Goal: Task Accomplishment & Management: Manage account settings

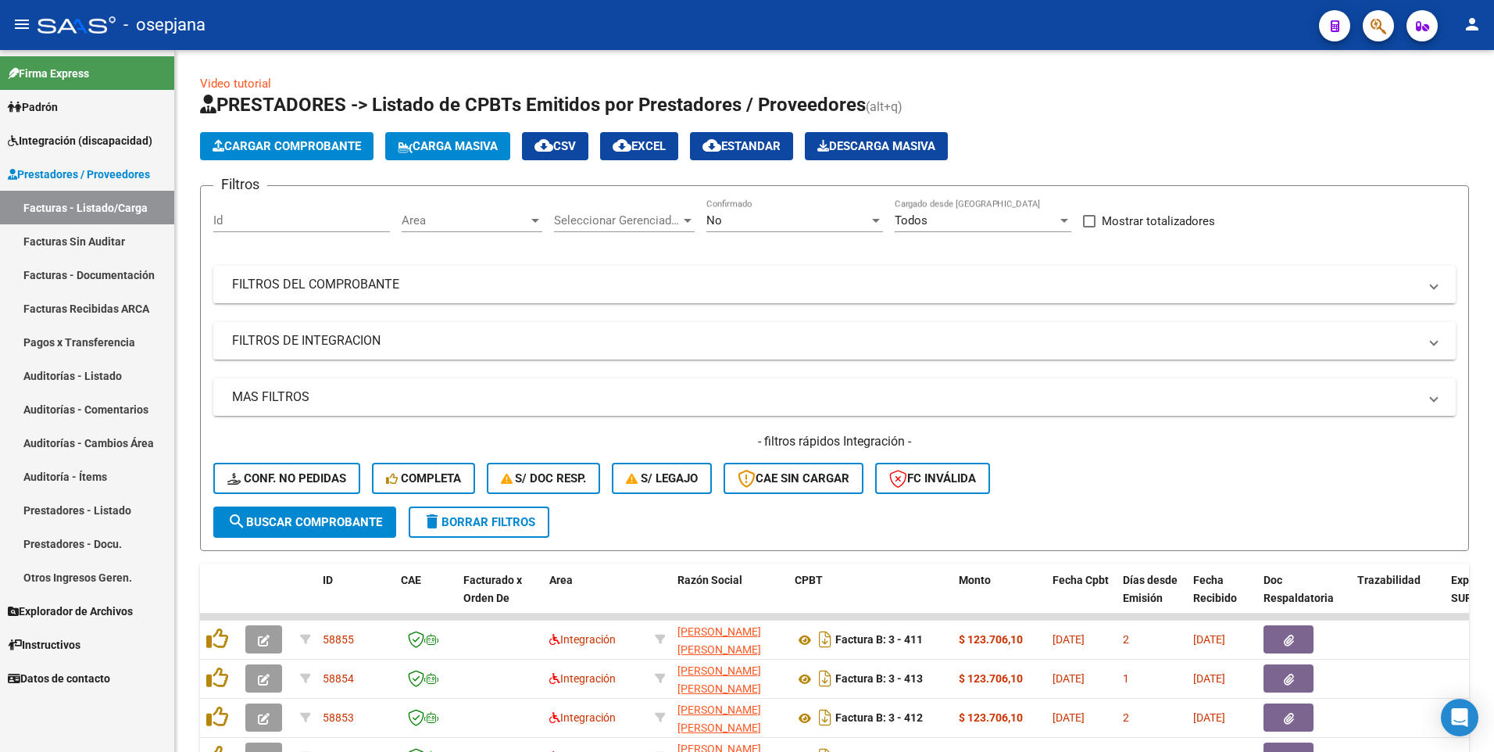
click at [58, 136] on span "Integración (discapacidad)" at bounding box center [80, 140] width 145 height 17
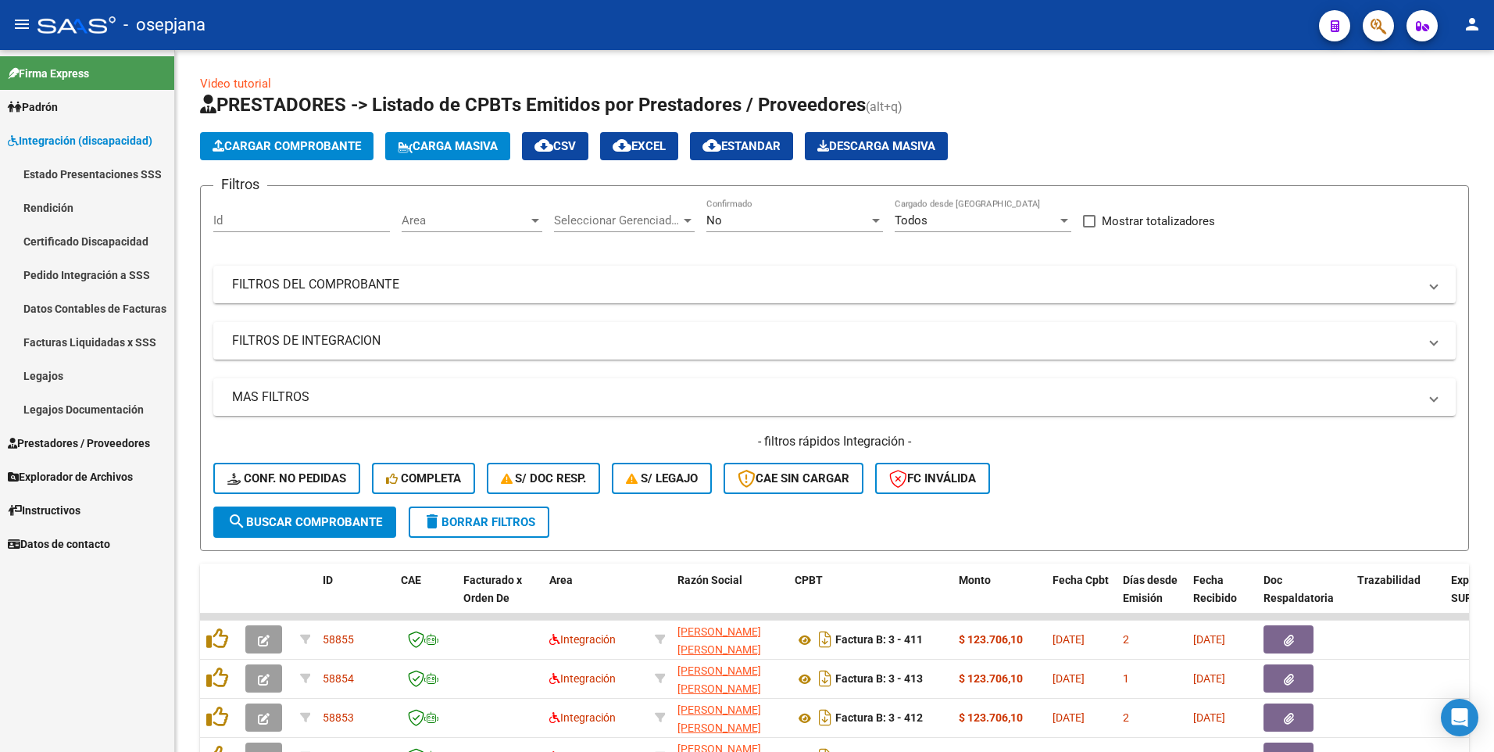
click at [55, 363] on link "Legajos" at bounding box center [87, 376] width 174 height 34
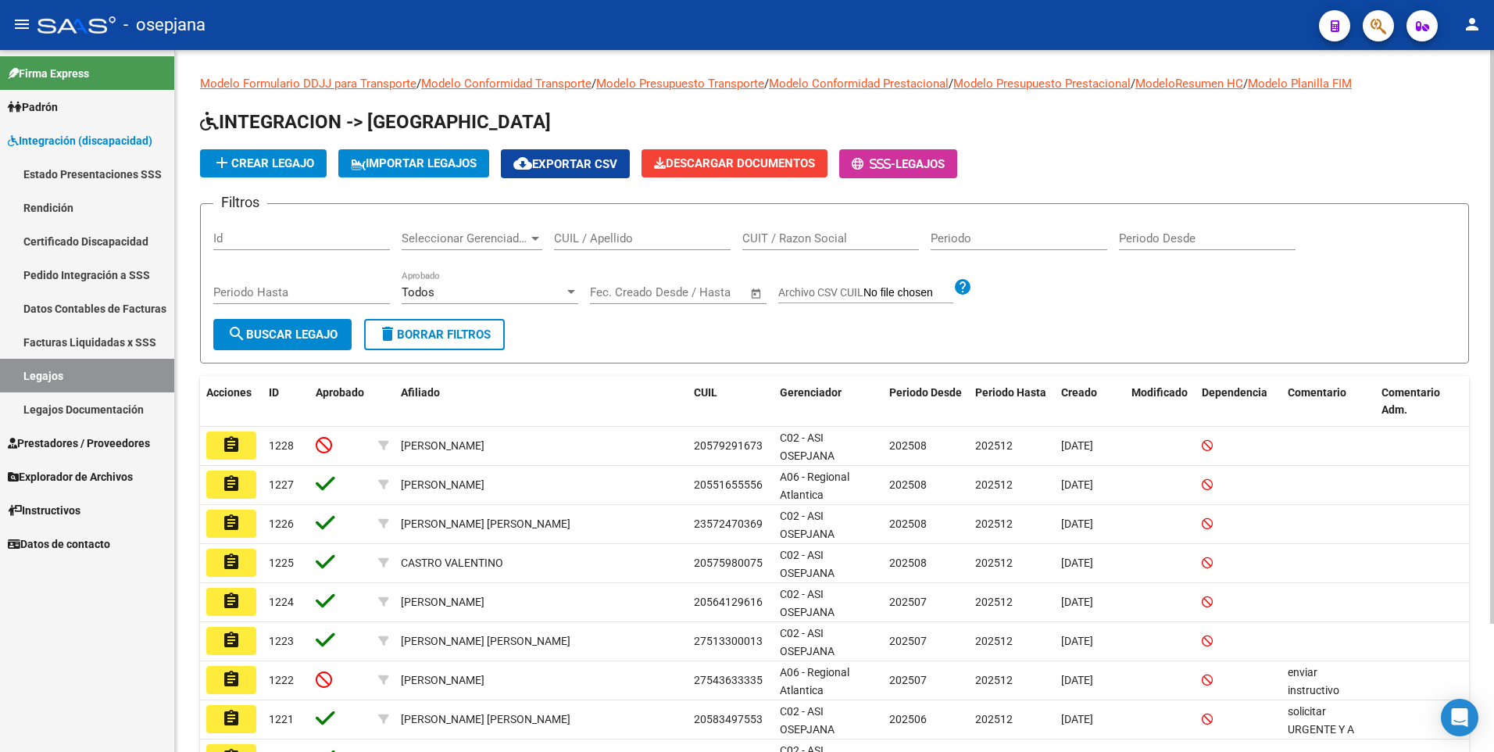
click at [630, 238] on input "CUIL / Apellido" at bounding box center [642, 238] width 177 height 14
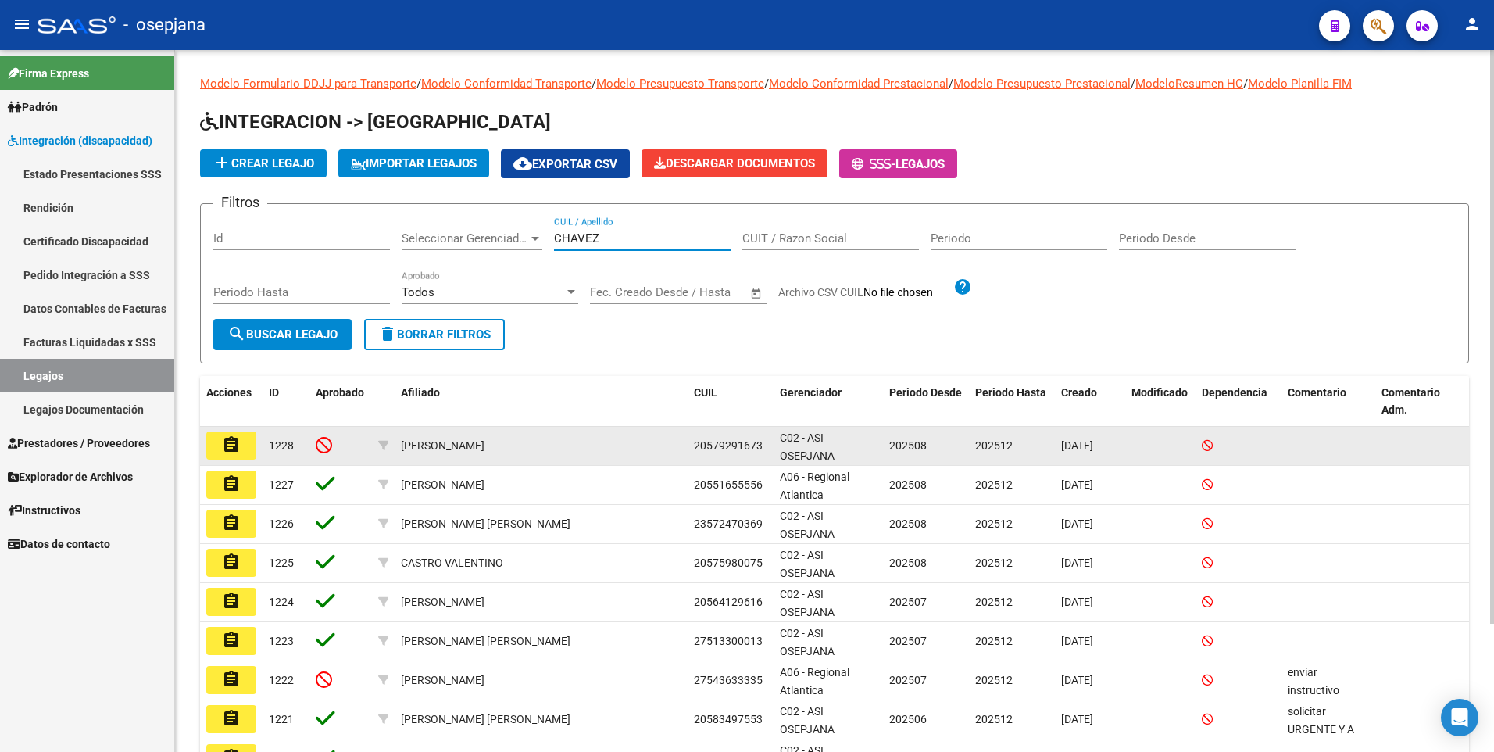
type input "CHAVEZ"
click at [230, 445] on mat-icon "assignment" at bounding box center [231, 444] width 19 height 19
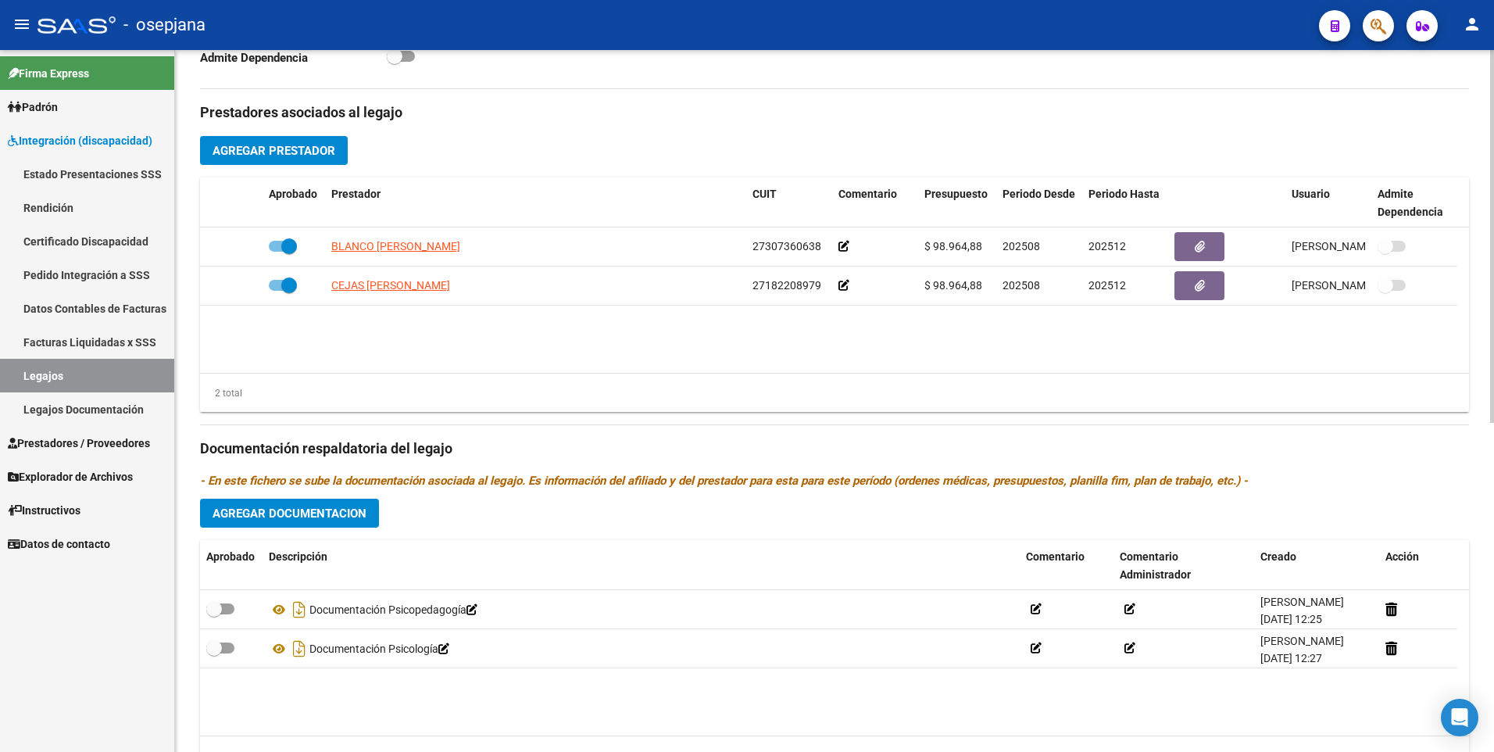
scroll to position [620, 0]
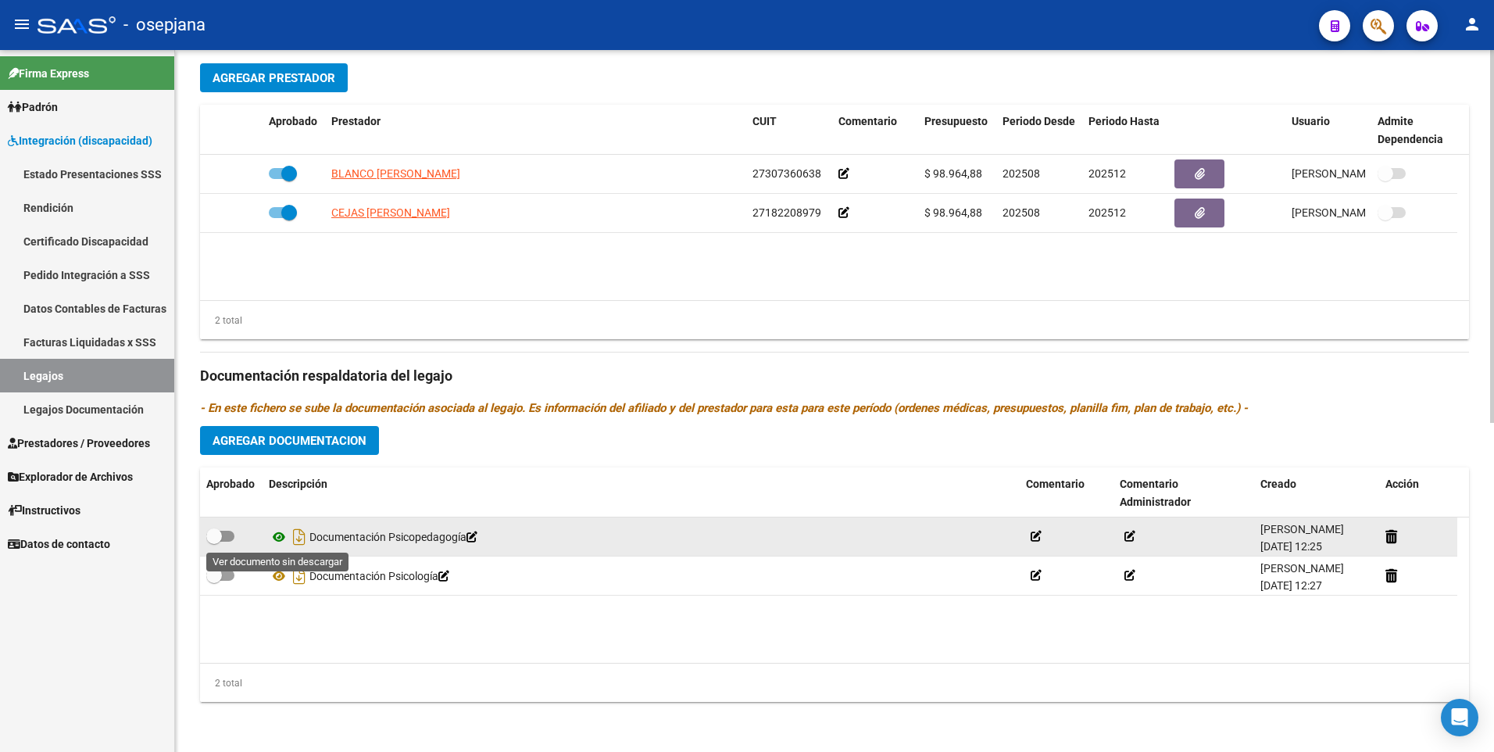
click at [284, 538] on icon at bounding box center [279, 536] width 20 height 19
click at [225, 539] on span at bounding box center [220, 535] width 28 height 11
click at [214, 541] on input "checkbox" at bounding box center [213, 541] width 1 height 1
checkbox input "true"
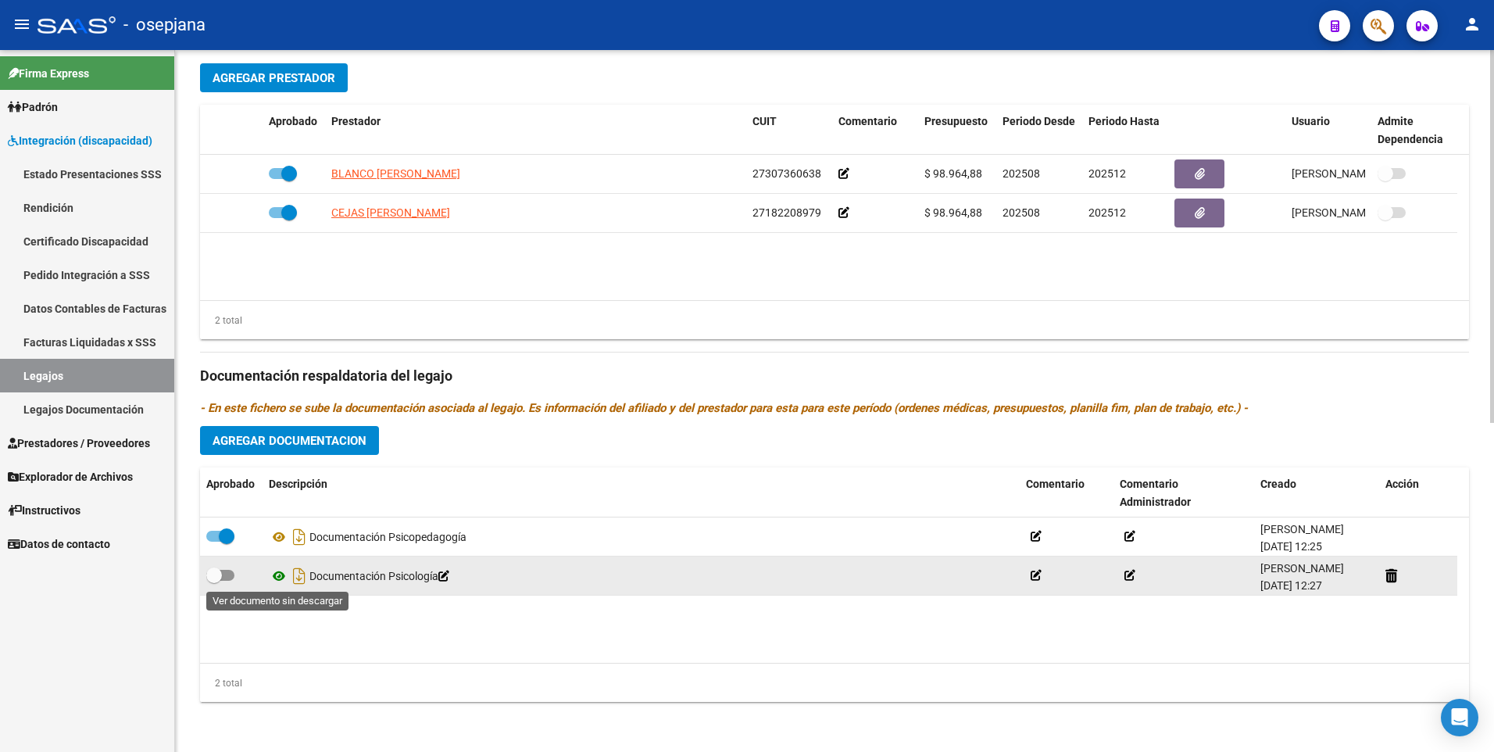
click at [277, 580] on icon at bounding box center [279, 575] width 20 height 19
click at [1035, 571] on icon at bounding box center [1035, 575] width 11 height 11
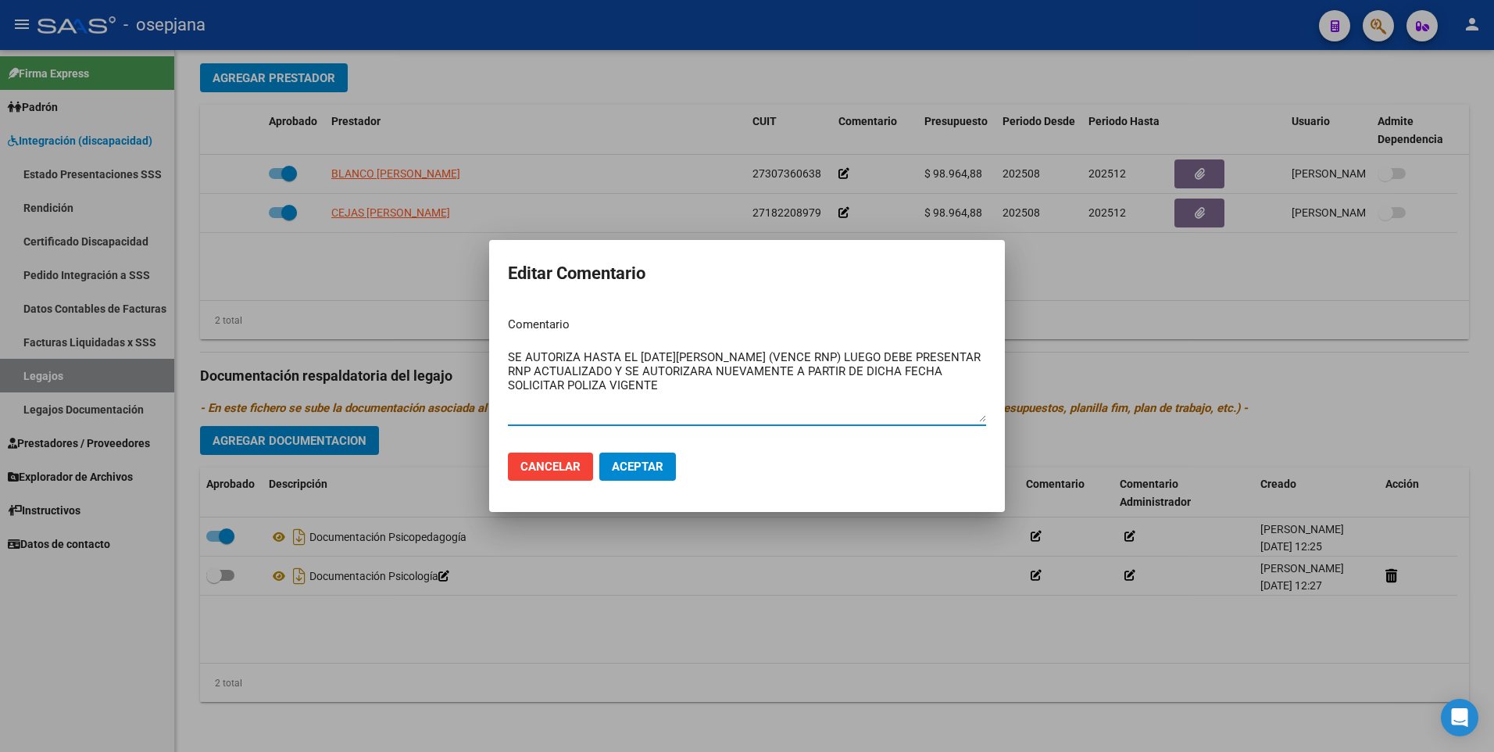
click at [507, 359] on mat-dialog-content "Comentario SE AUTORIZA HASTA EL 28 DE AGOSTO 2025 (VENCE RNP) LUEGO DEBE PRESEN…" at bounding box center [747, 371] width 516 height 135
type textarea "1)SE AUTORIZA HASTA EL 28 DE AGOSTO 2025 (VENCE RNP) LUEGO DEBE PRESENTAR RNP A…"
click at [637, 465] on span "Aceptar" at bounding box center [638, 466] width 52 height 14
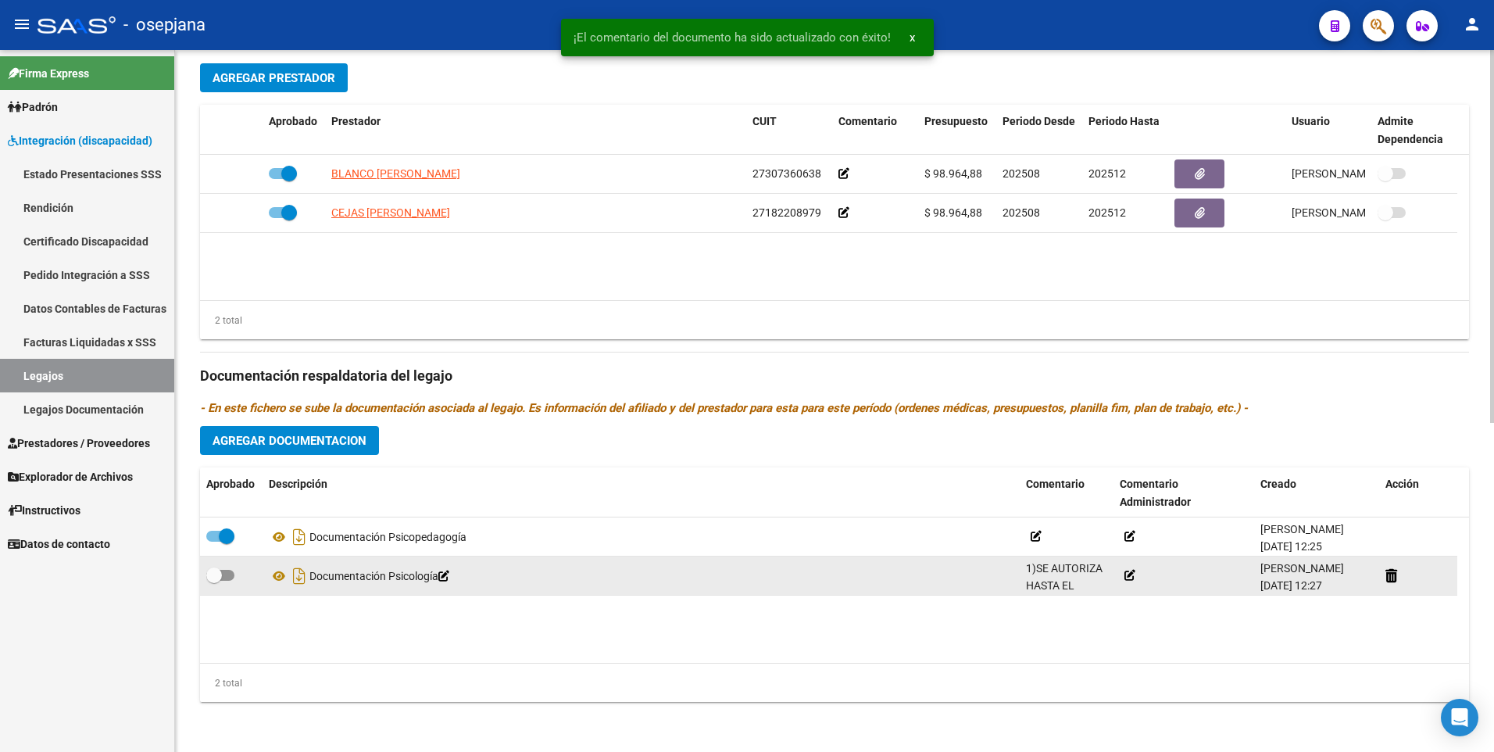
click at [229, 575] on span at bounding box center [220, 575] width 28 height 11
click at [214, 580] on input "checkbox" at bounding box center [213, 580] width 1 height 1
checkbox input "true"
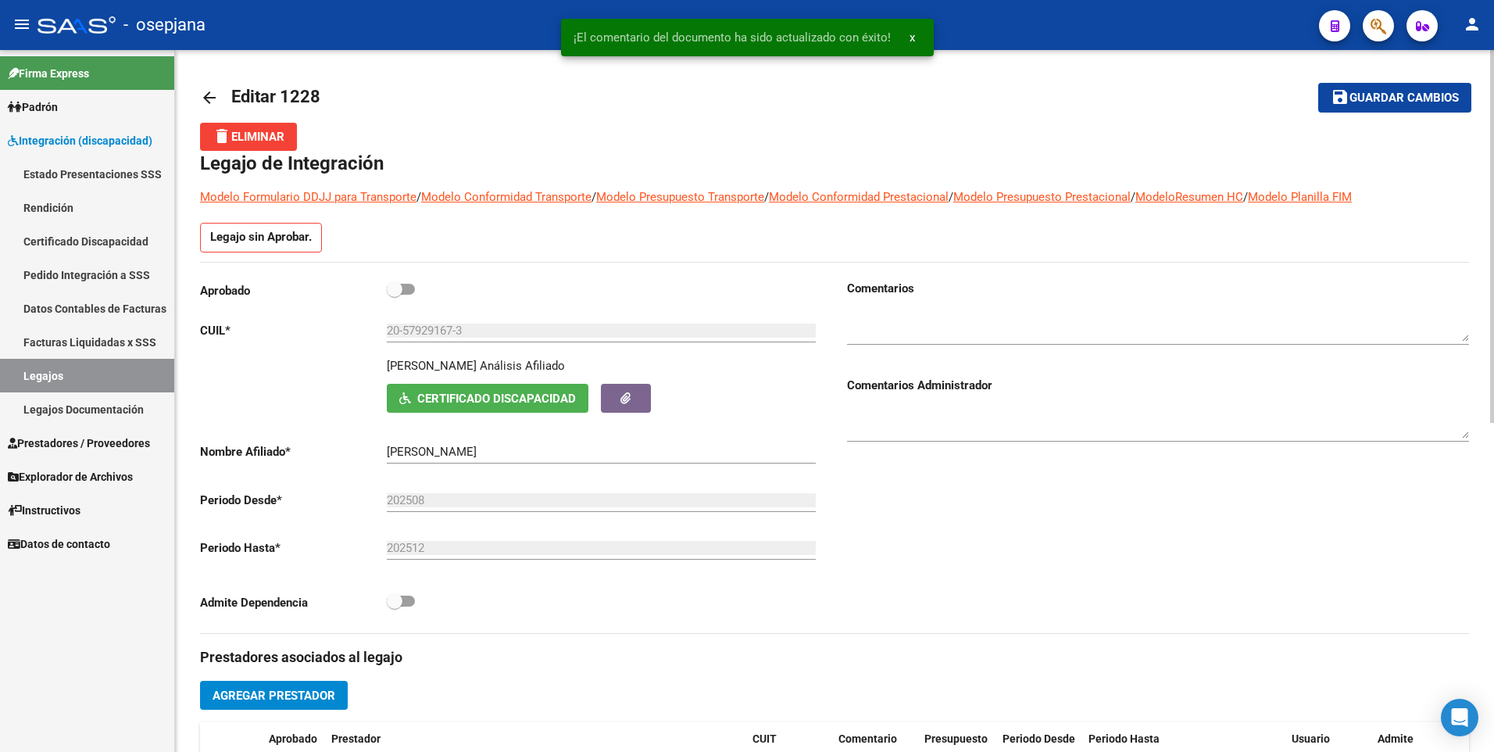
scroll to position [0, 0]
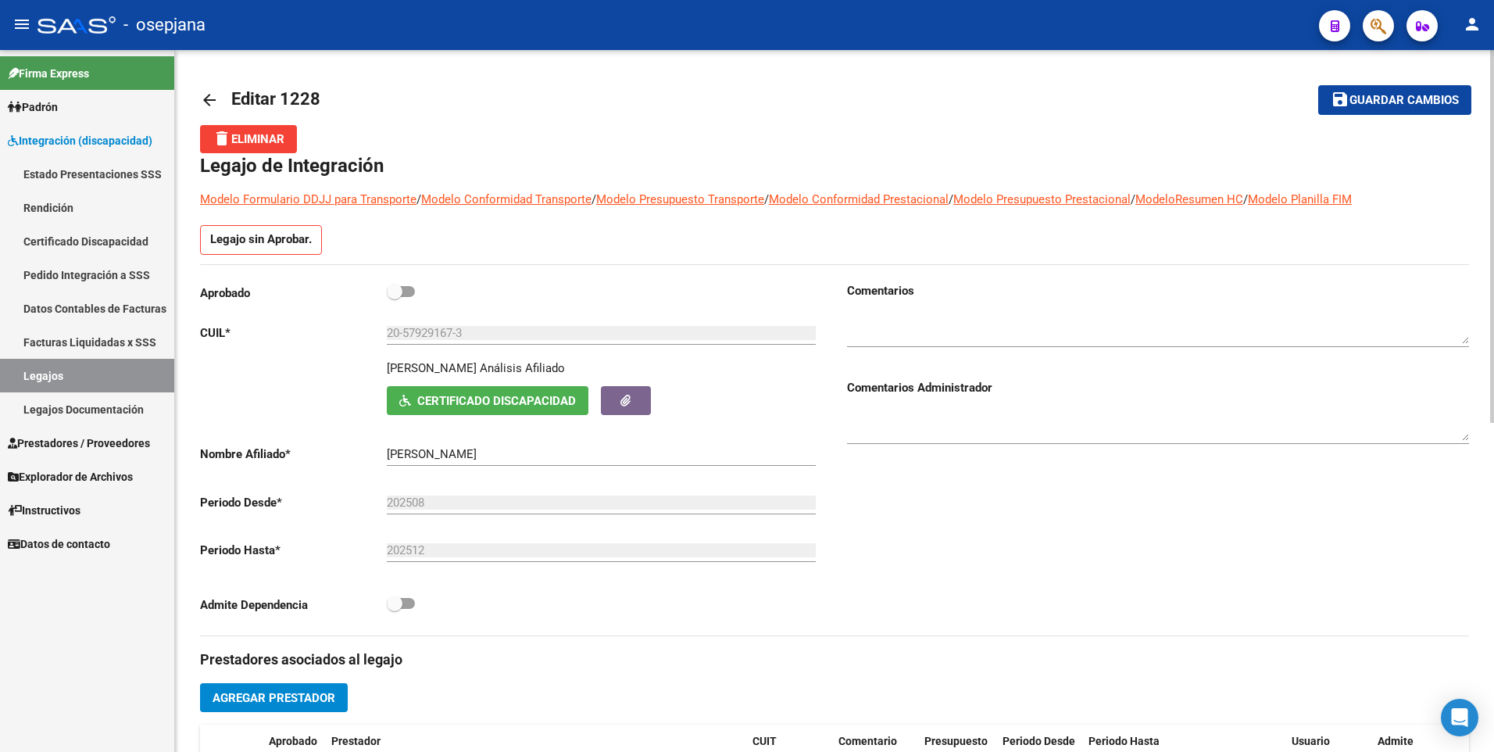
click at [402, 292] on span at bounding box center [401, 291] width 28 height 11
click at [395, 297] on input "checkbox" at bounding box center [394, 297] width 1 height 1
checkbox input "true"
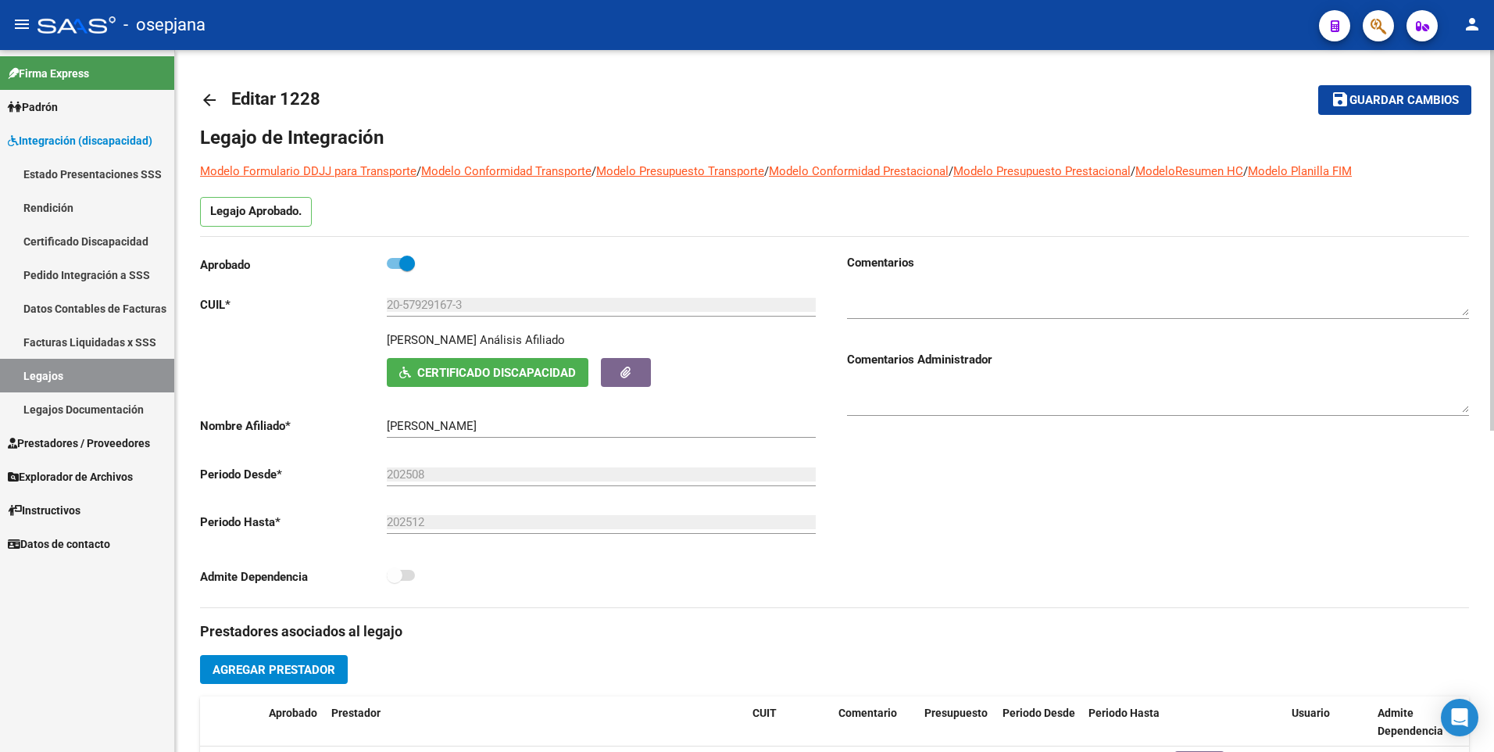
drag, startPoint x: 1371, startPoint y: 107, endPoint x: 1359, endPoint y: 114, distance: 14.3
click at [1369, 109] on button "save Guardar cambios" at bounding box center [1394, 99] width 153 height 29
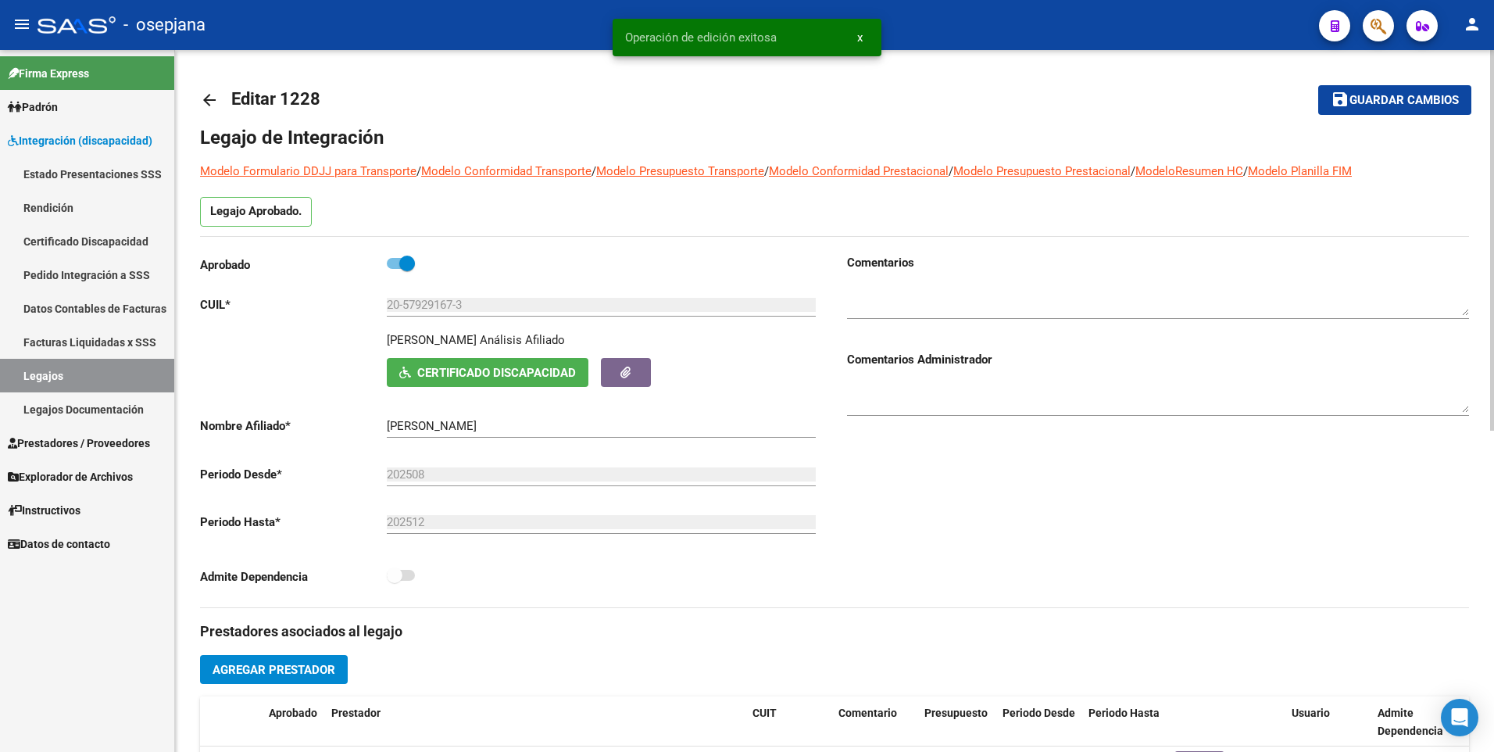
click at [209, 102] on mat-icon "arrow_back" at bounding box center [209, 100] width 19 height 19
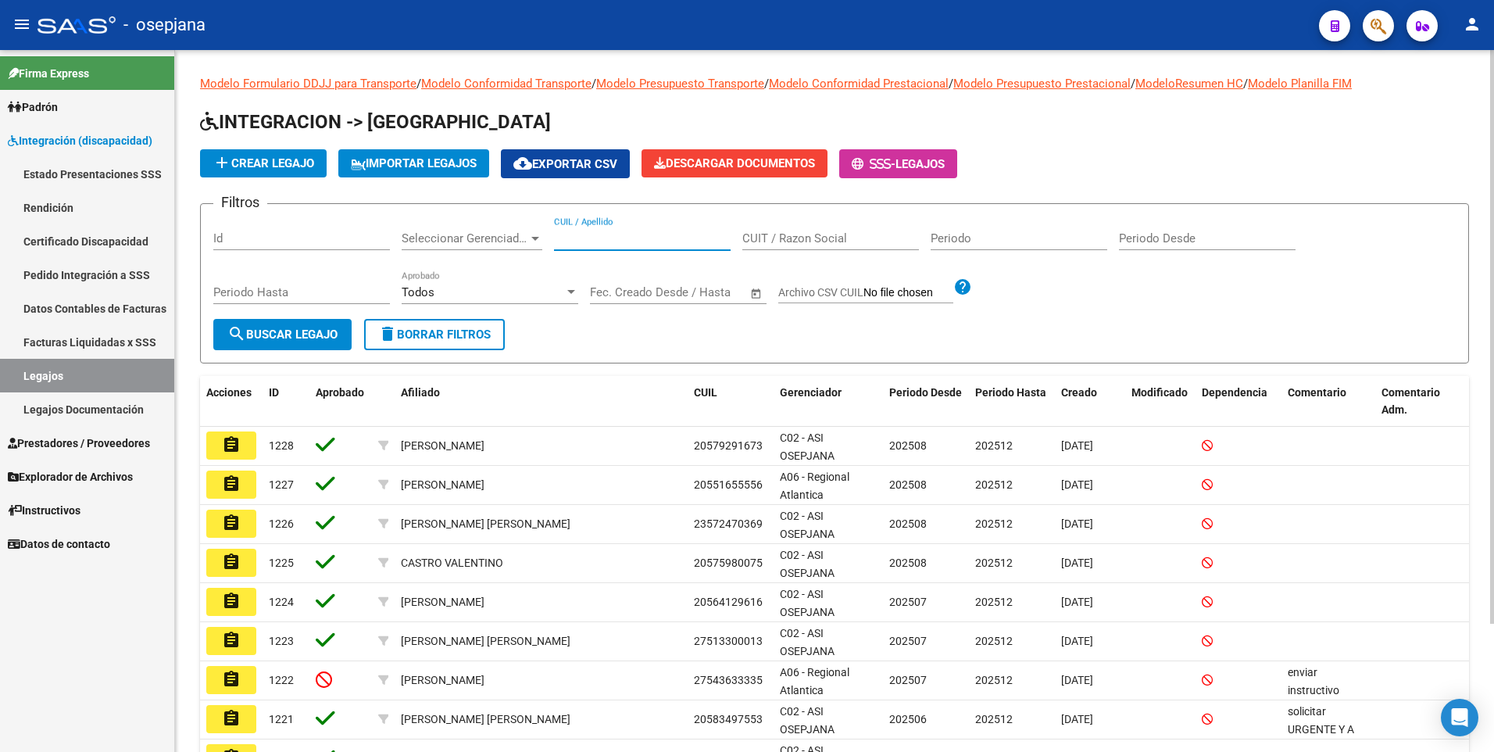
click at [623, 235] on input "CUIL / Apellido" at bounding box center [642, 238] width 177 height 14
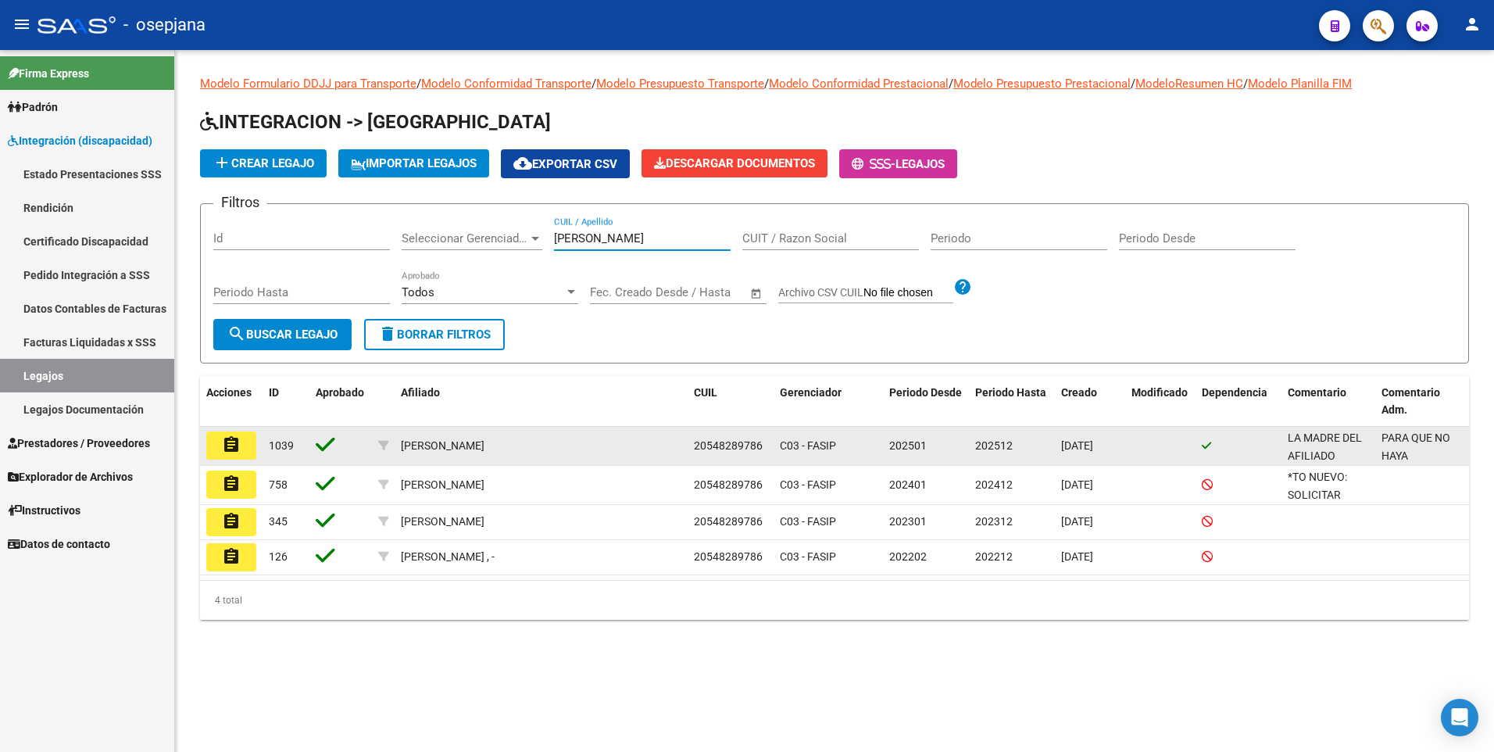
type input "MINGRONE"
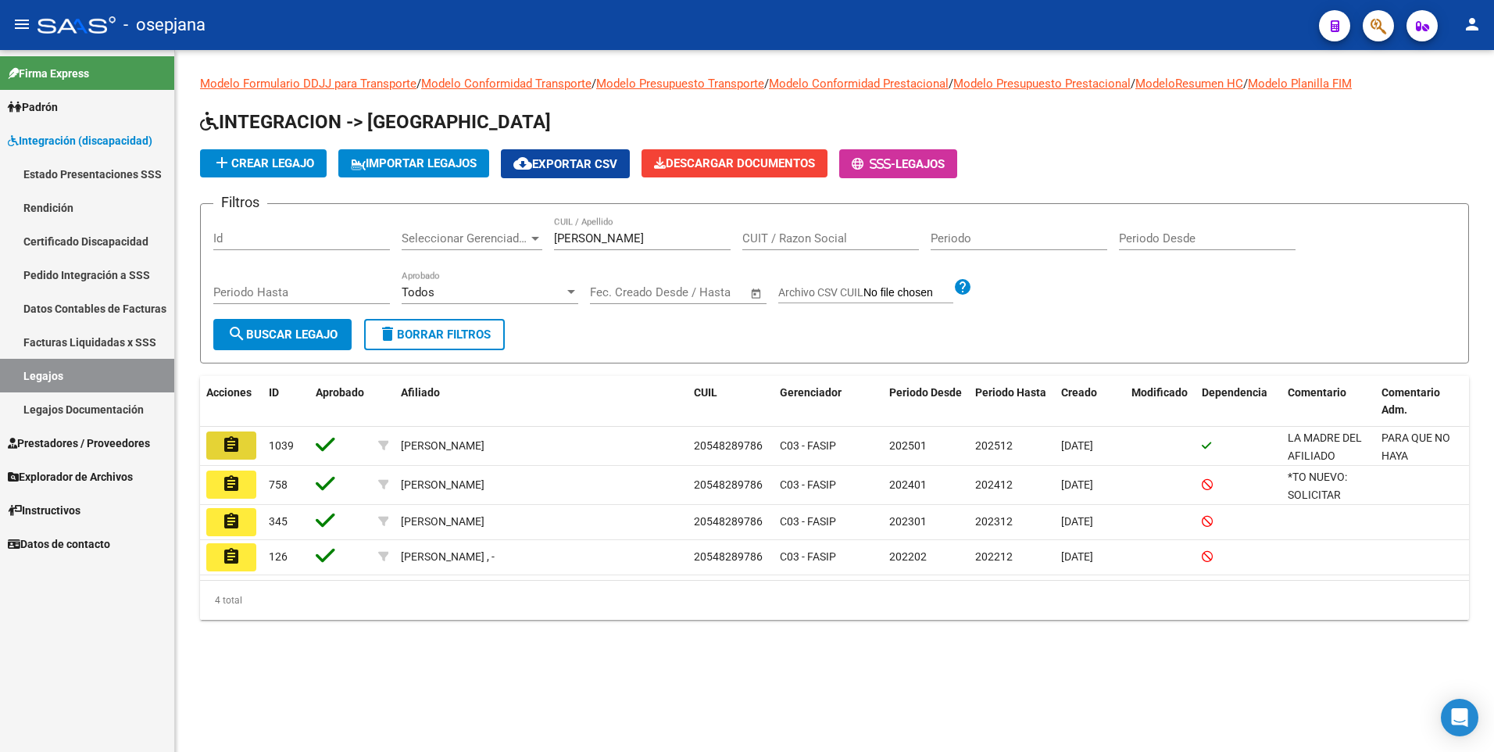
click at [238, 452] on mat-icon "assignment" at bounding box center [231, 444] width 19 height 19
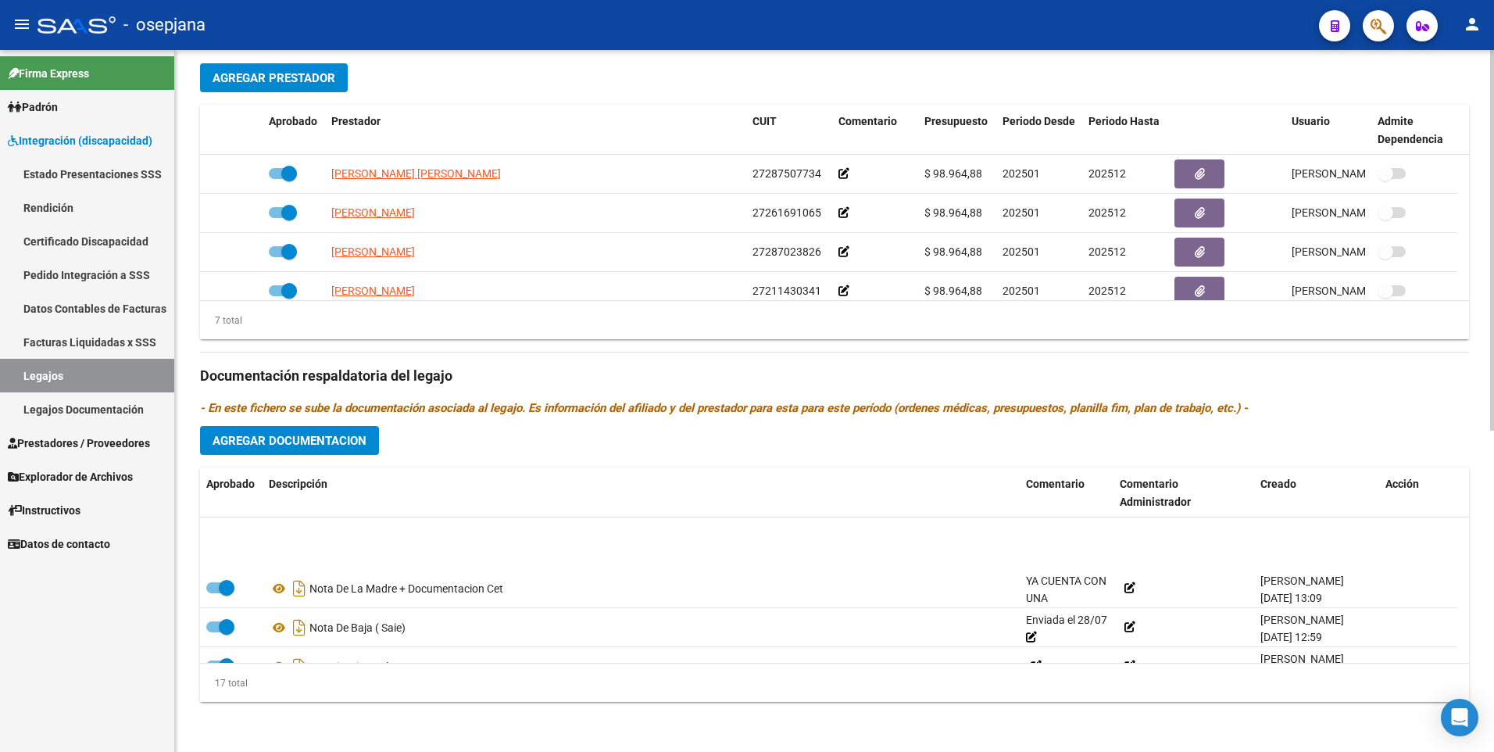
scroll to position [523, 0]
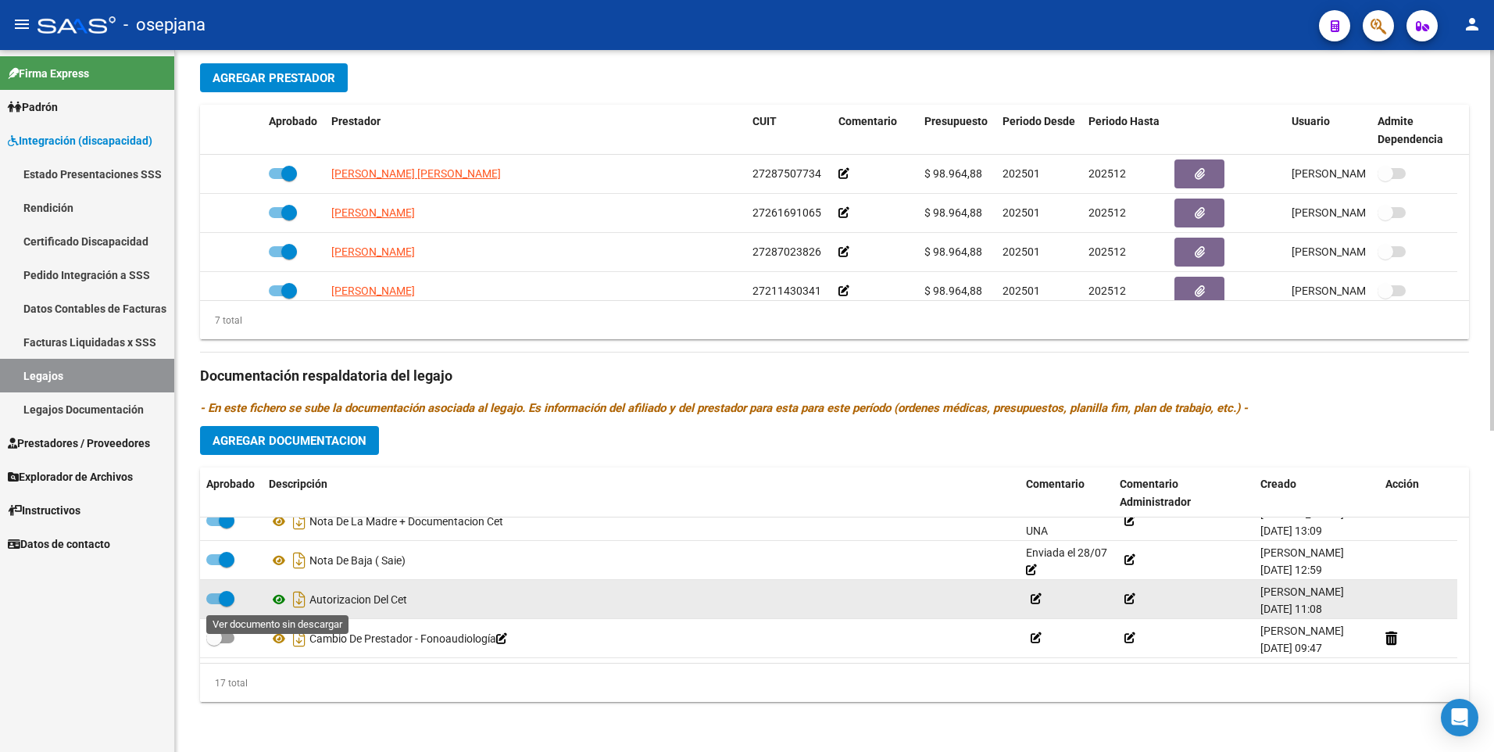
click at [277, 602] on icon at bounding box center [279, 599] width 20 height 19
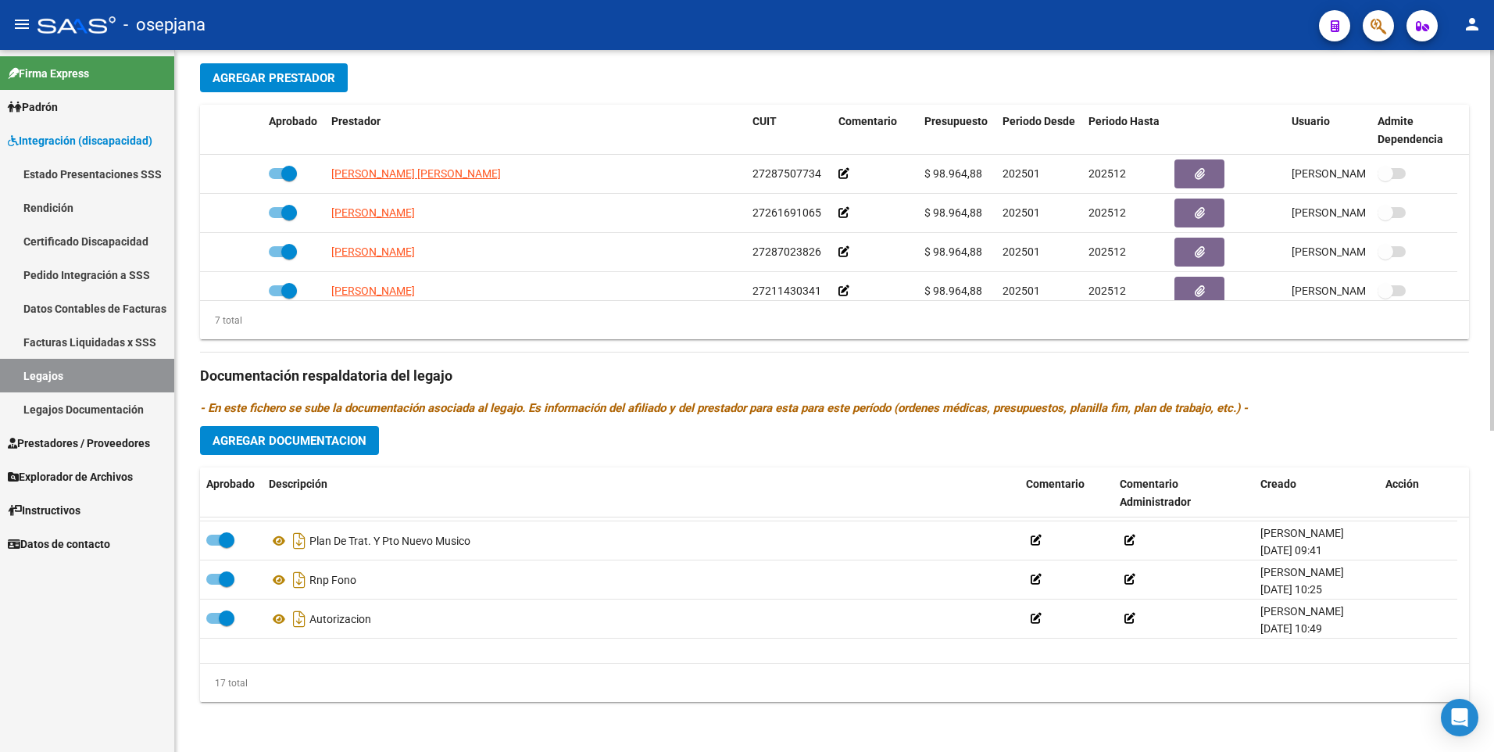
scroll to position [282, 0]
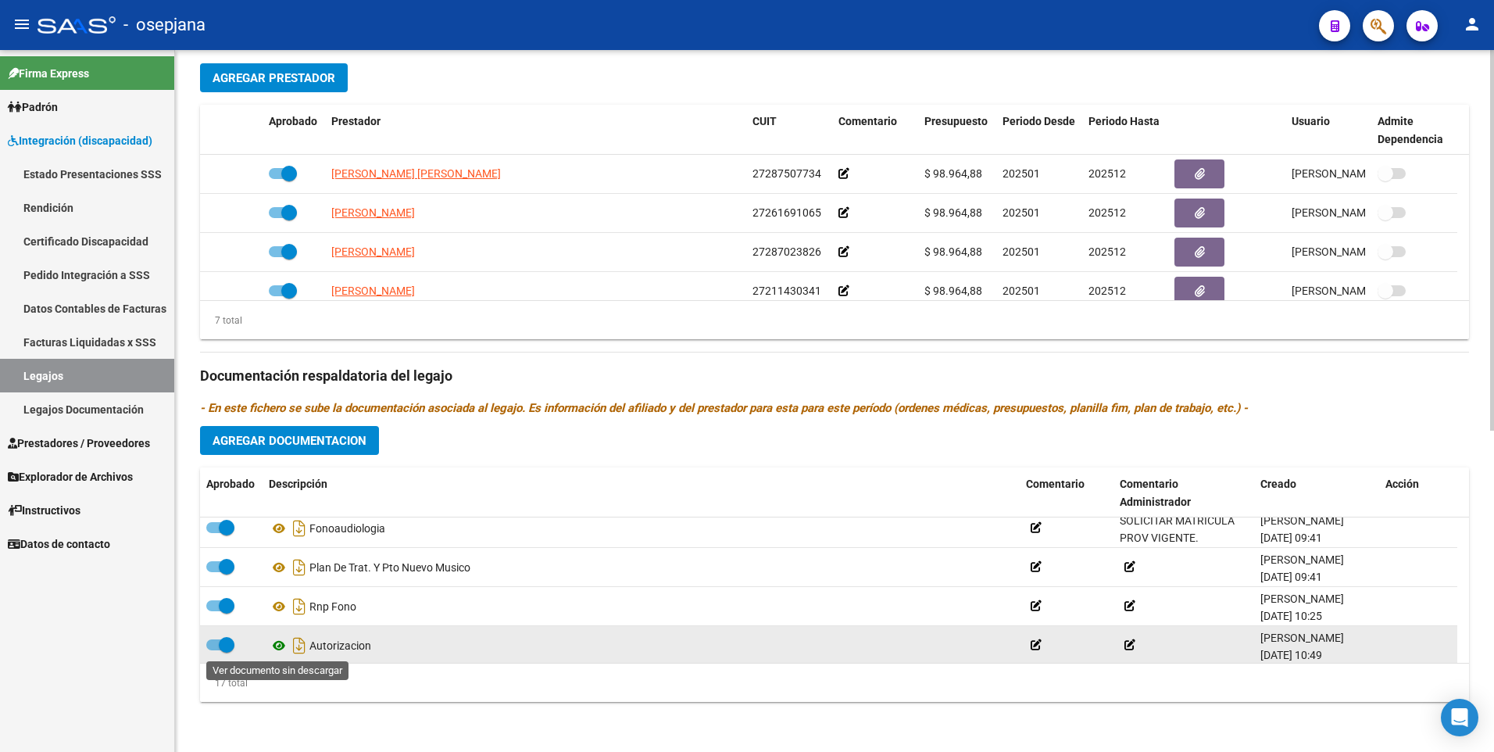
click at [274, 642] on icon at bounding box center [279, 645] width 20 height 19
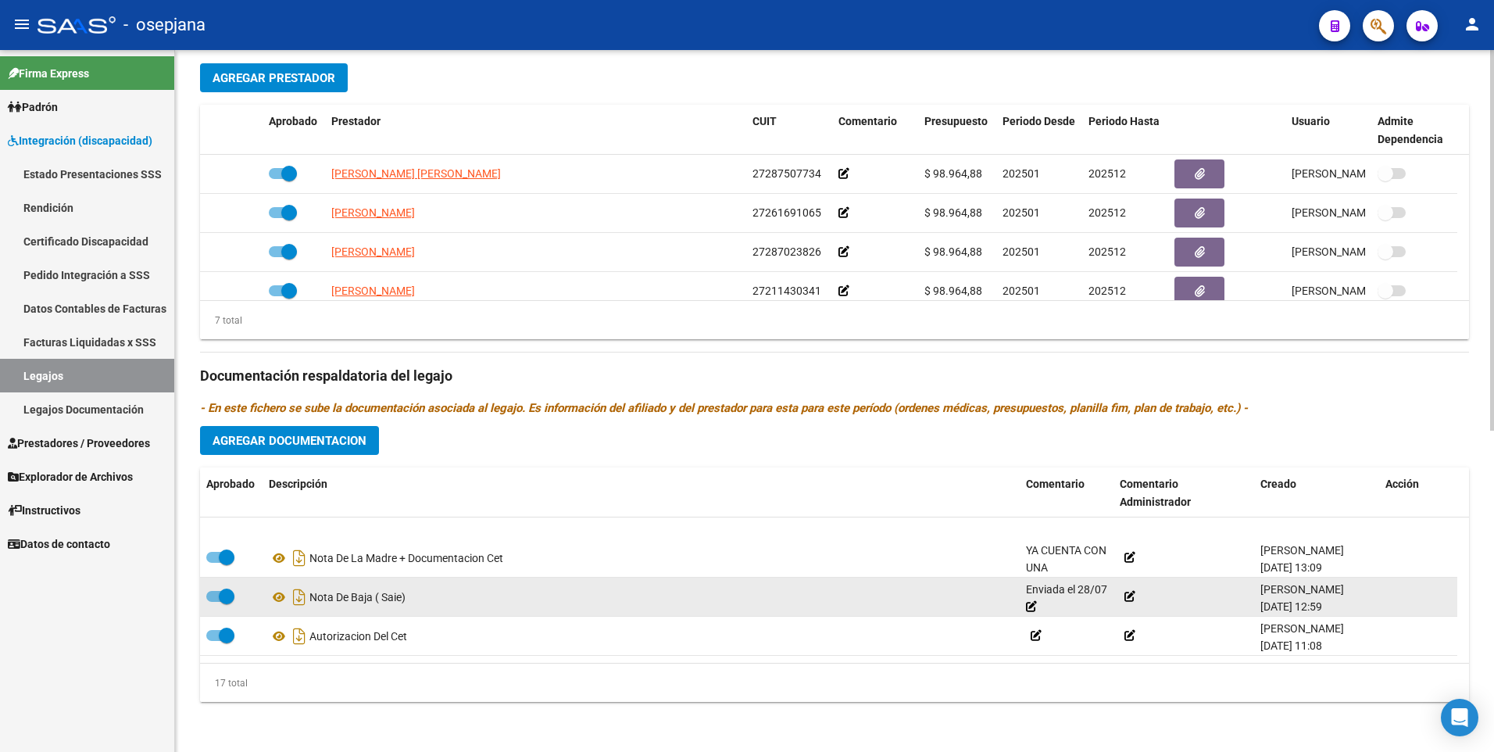
scroll to position [523, 0]
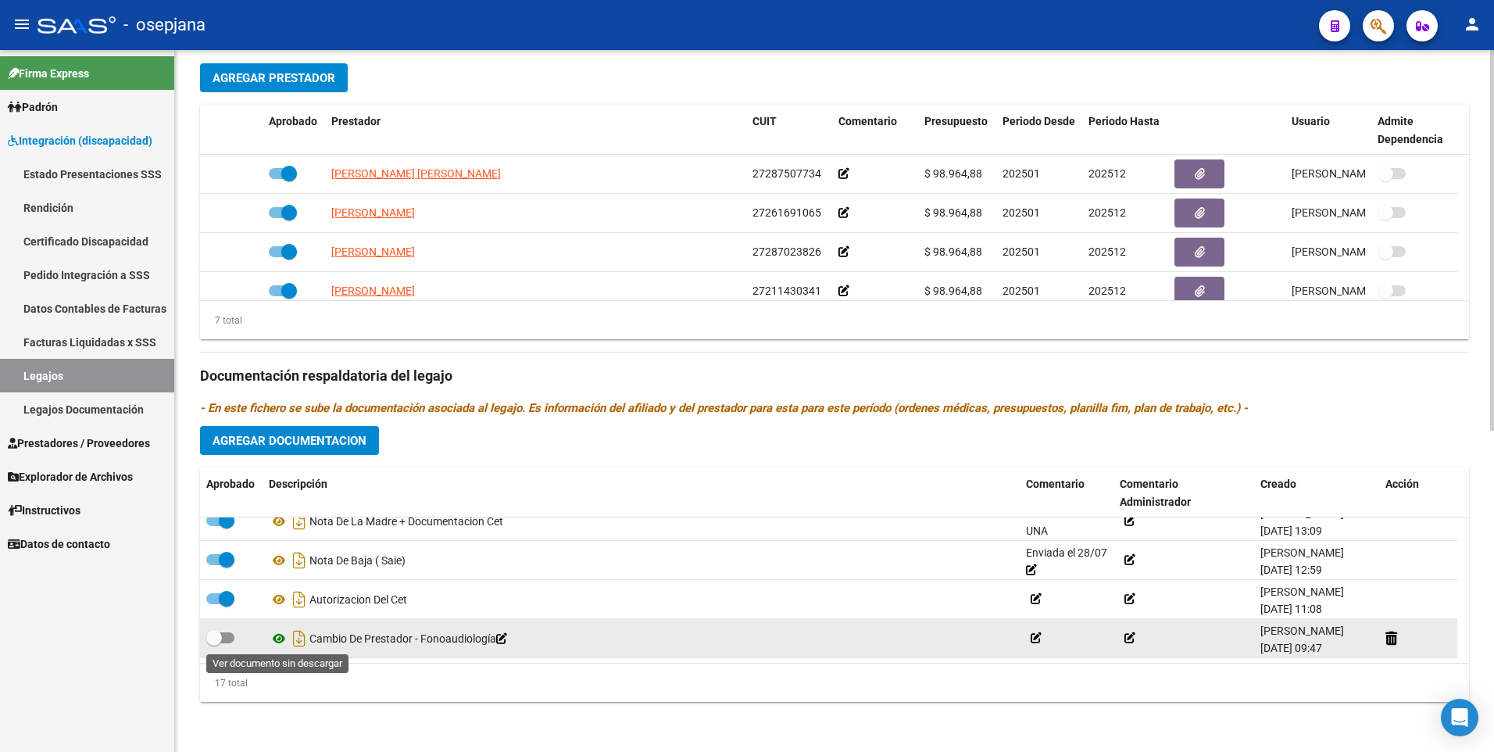
click at [276, 637] on icon at bounding box center [279, 638] width 20 height 19
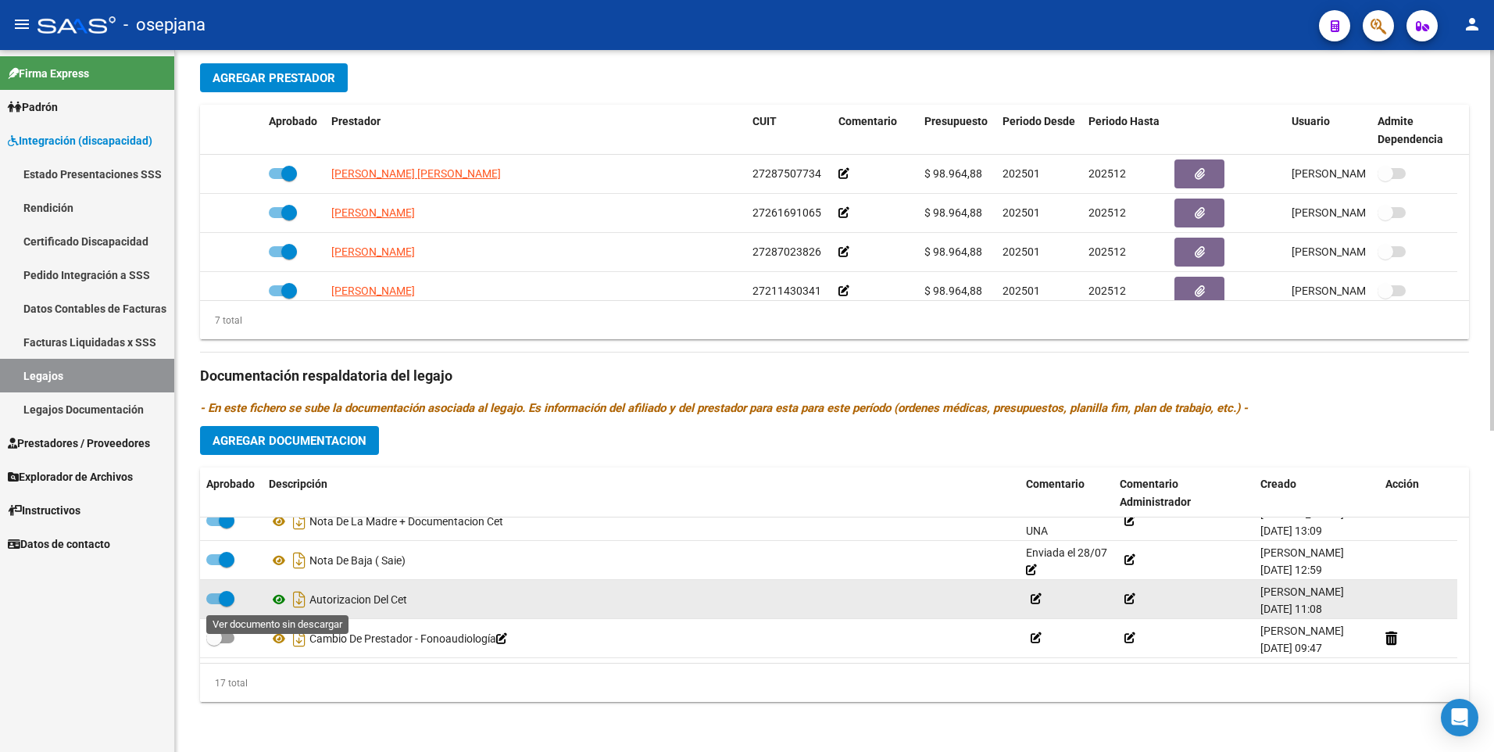
click at [277, 597] on icon at bounding box center [279, 599] width 20 height 19
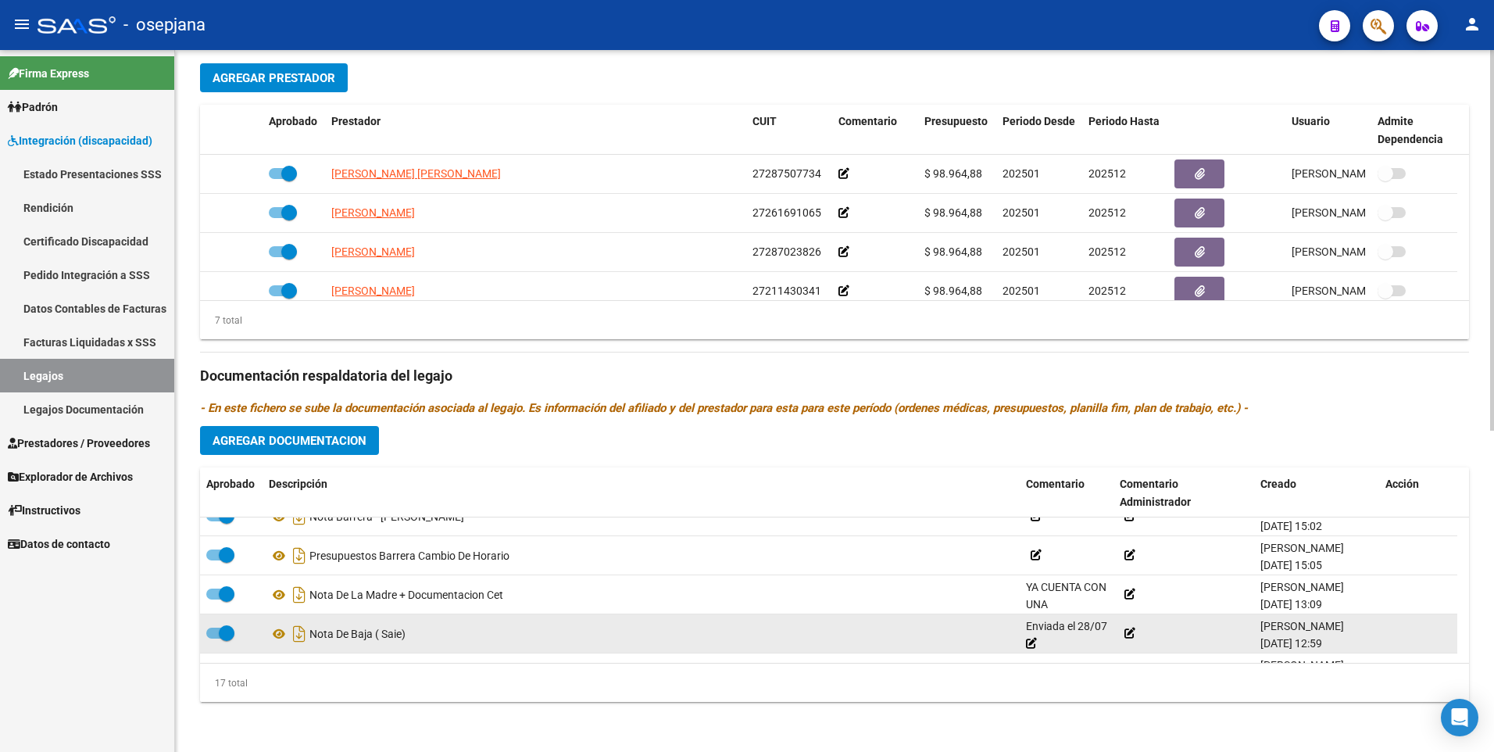
scroll to position [367, 0]
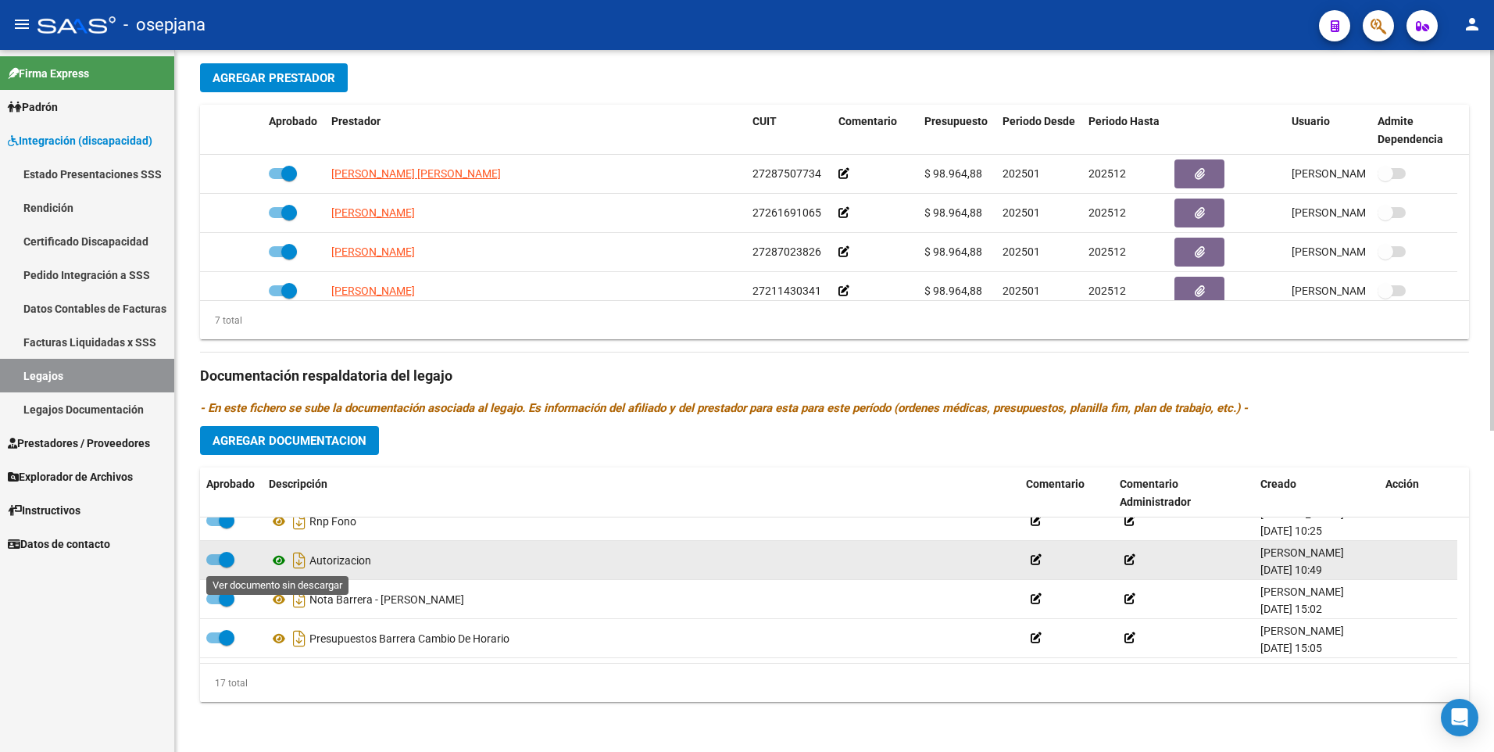
click at [274, 560] on icon at bounding box center [279, 560] width 20 height 19
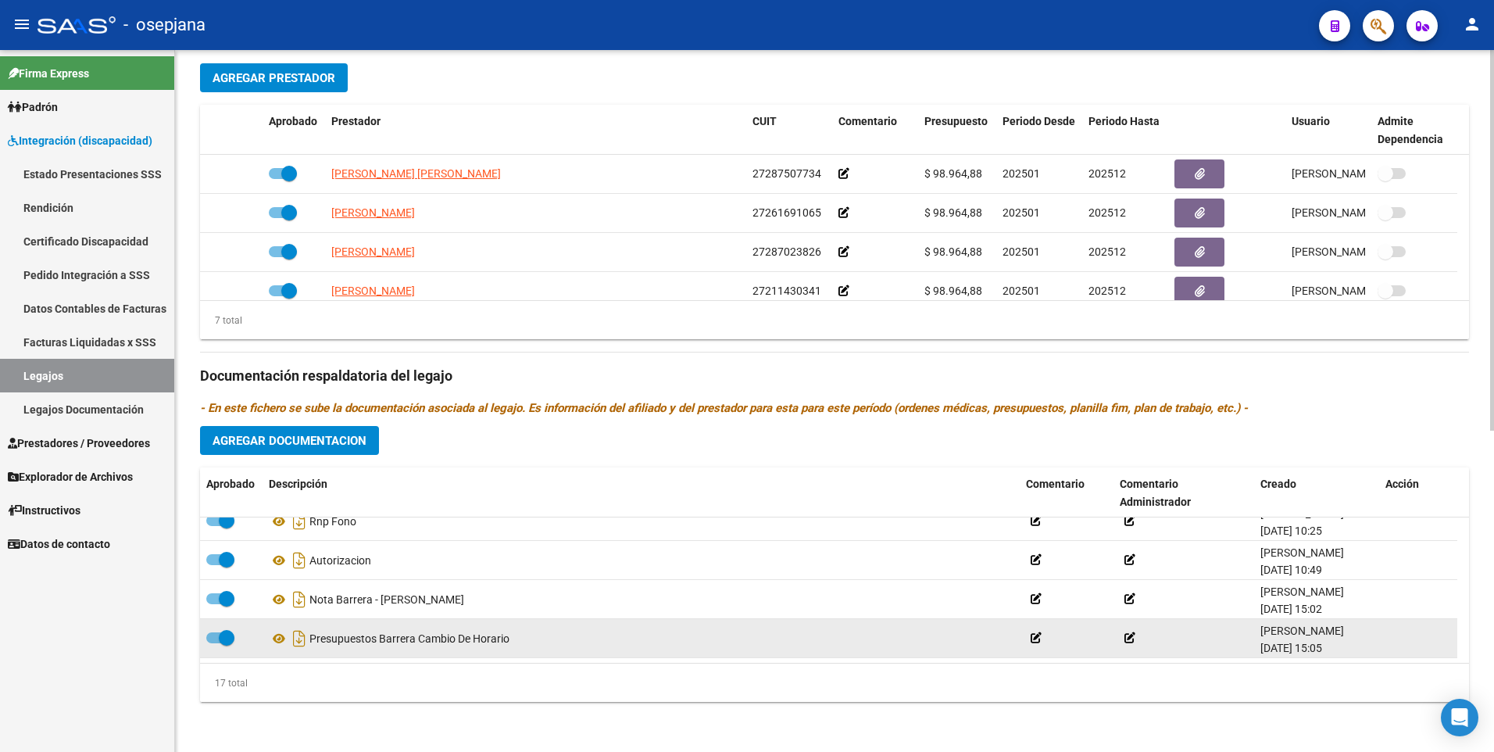
scroll to position [523, 0]
click at [232, 638] on span at bounding box center [220, 637] width 28 height 11
click at [214, 643] on input "checkbox" at bounding box center [213, 643] width 1 height 1
checkbox input "true"
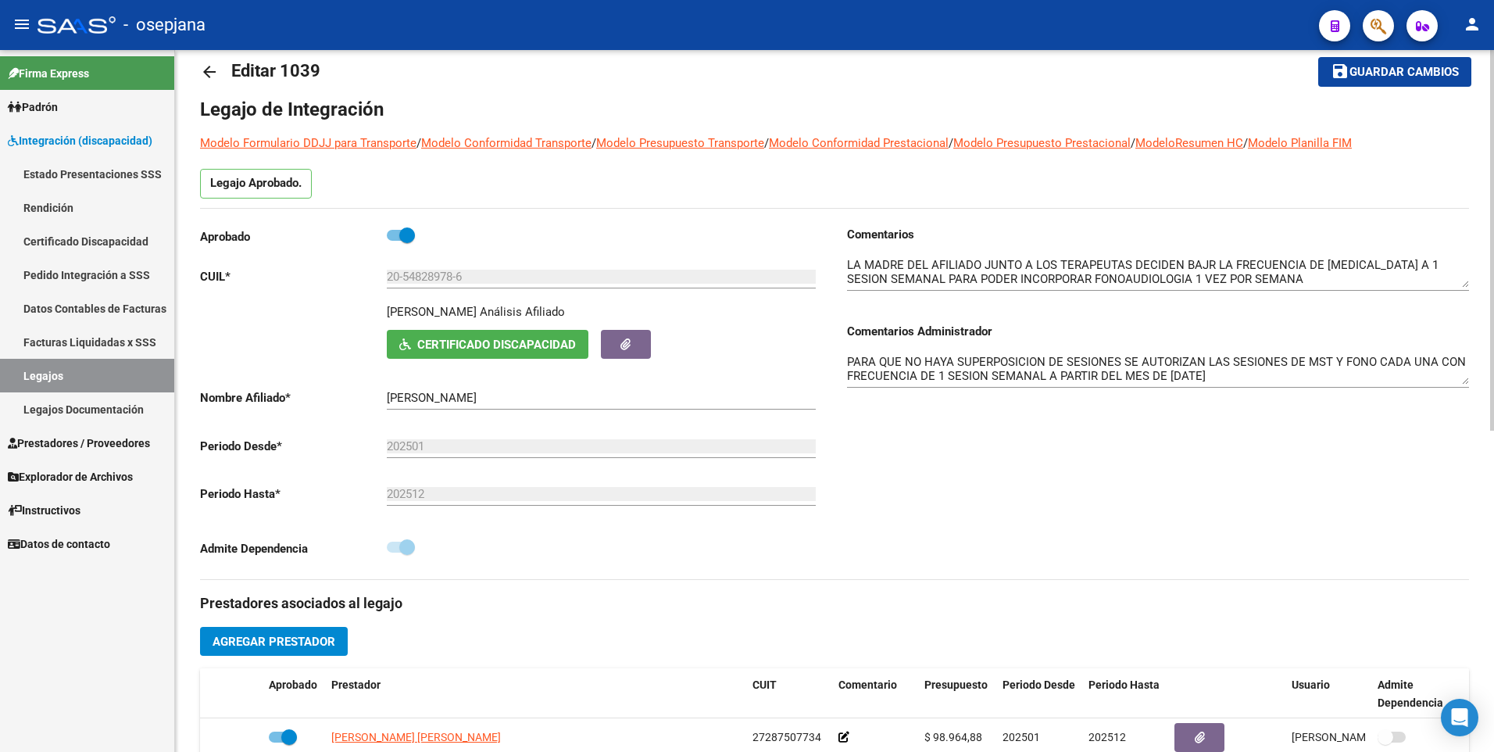
scroll to position [0, 0]
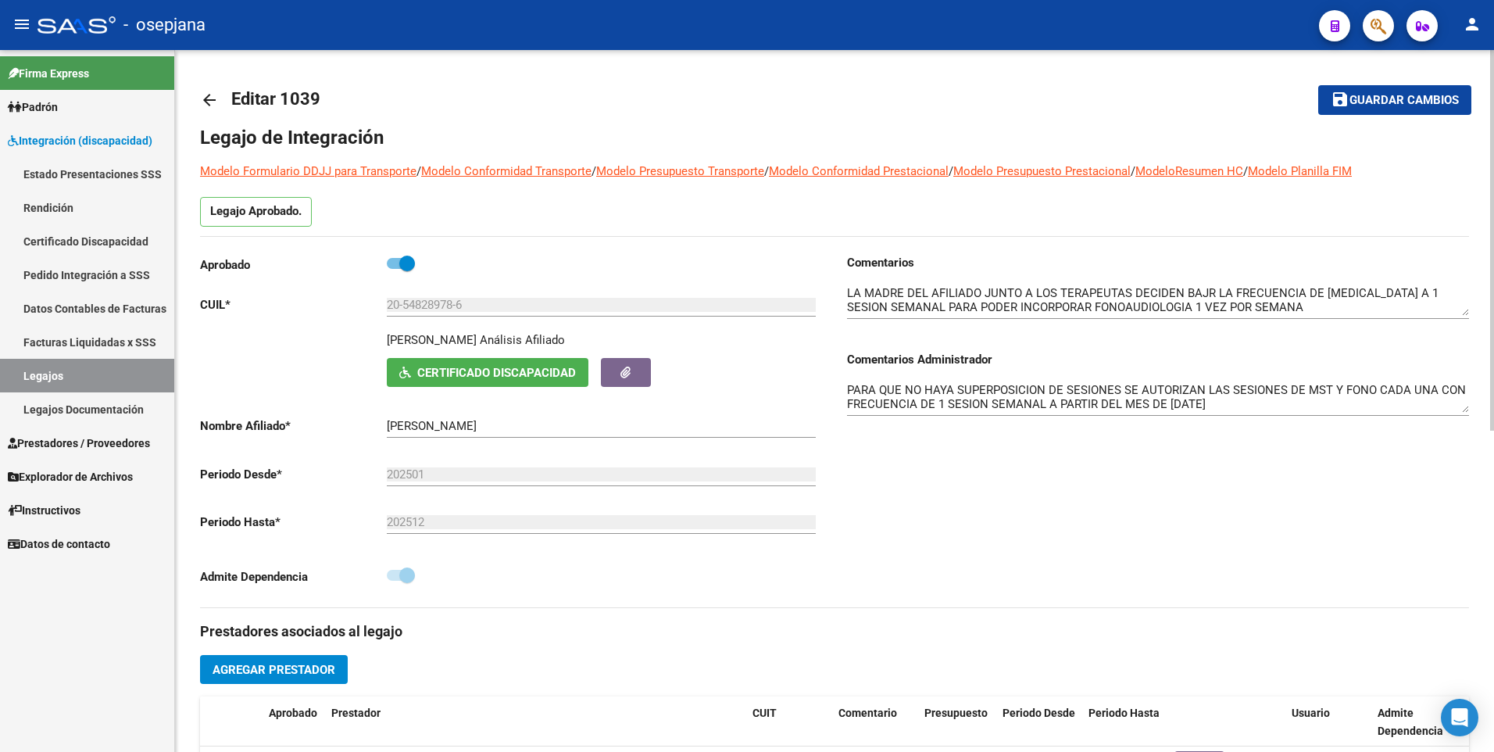
click at [1388, 114] on button "save Guardar cambios" at bounding box center [1394, 99] width 153 height 29
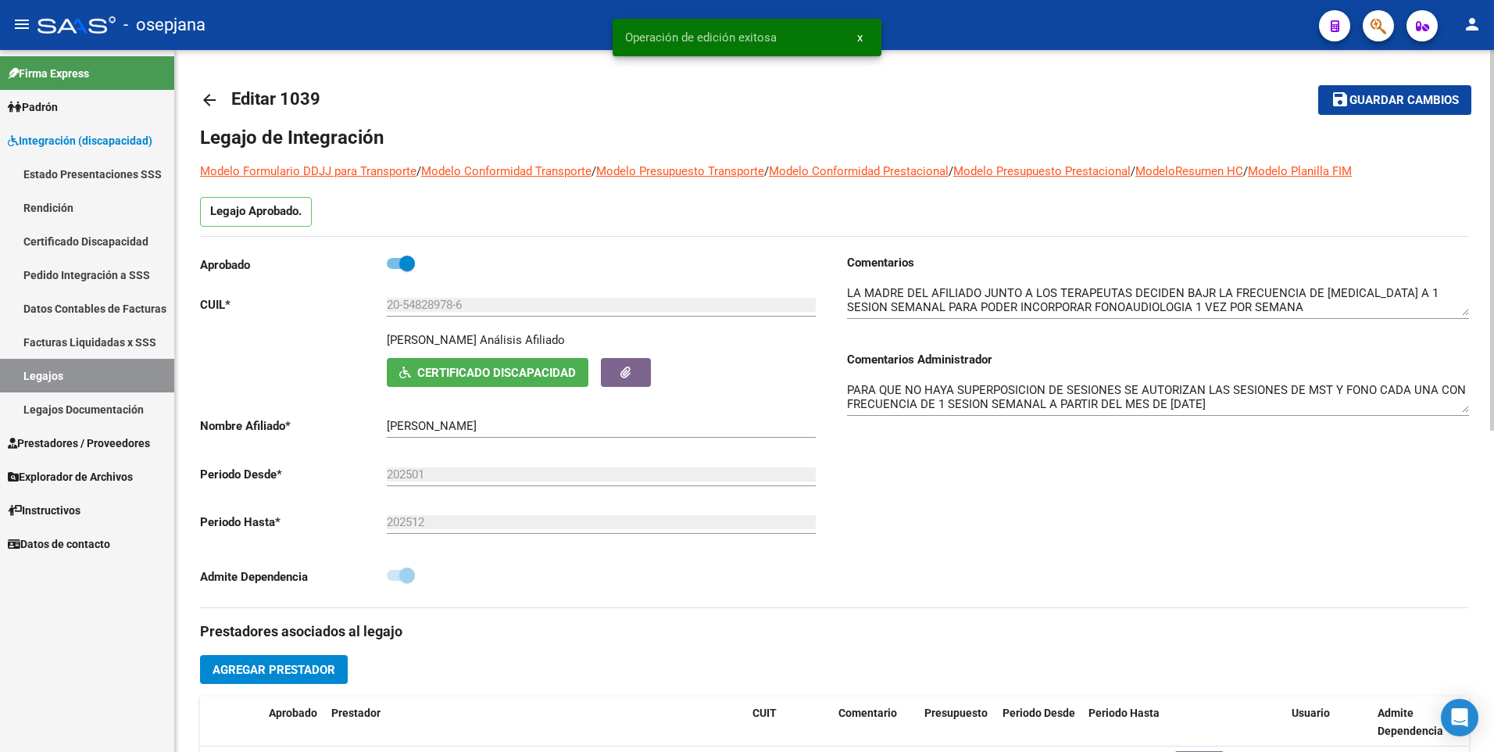
click at [205, 96] on mat-icon "arrow_back" at bounding box center [209, 100] width 19 height 19
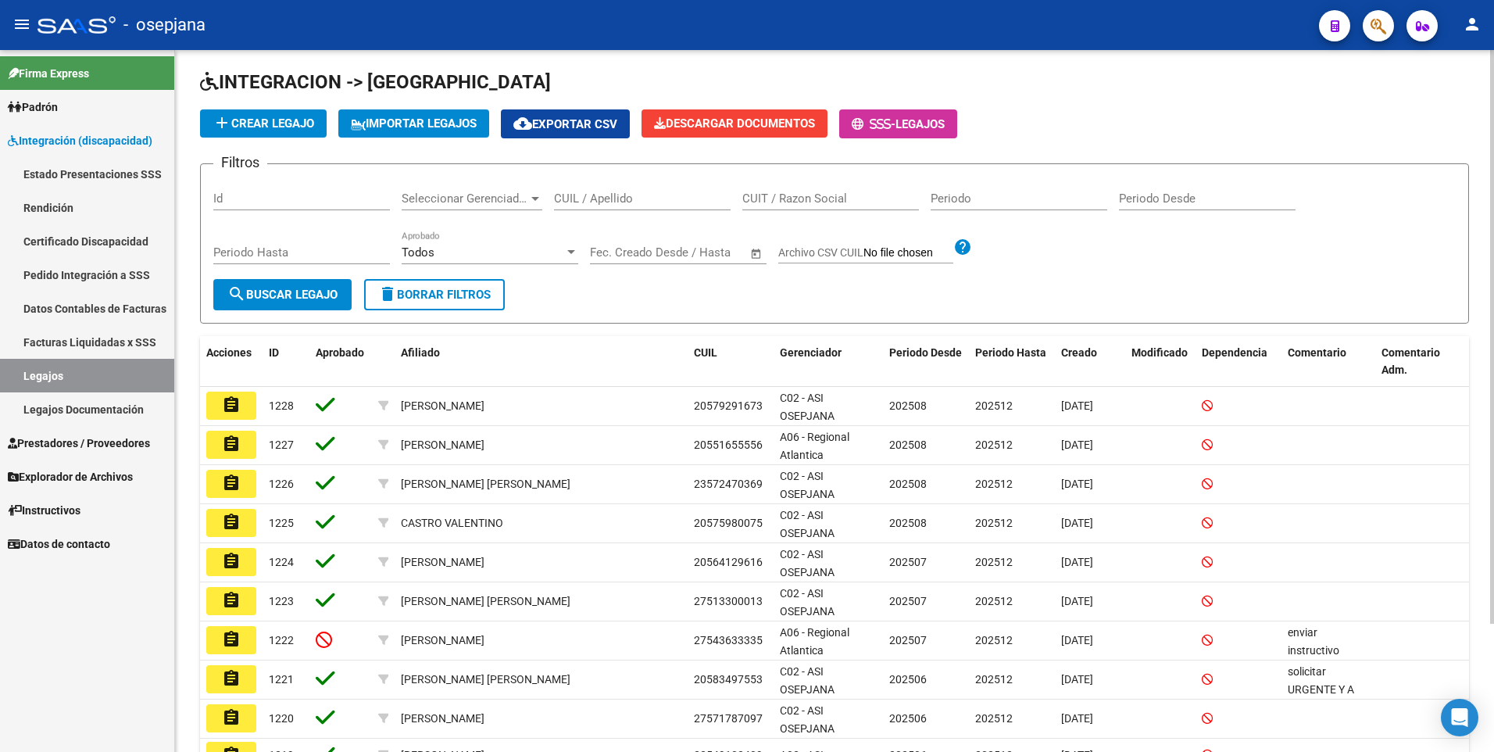
scroll to position [78, 0]
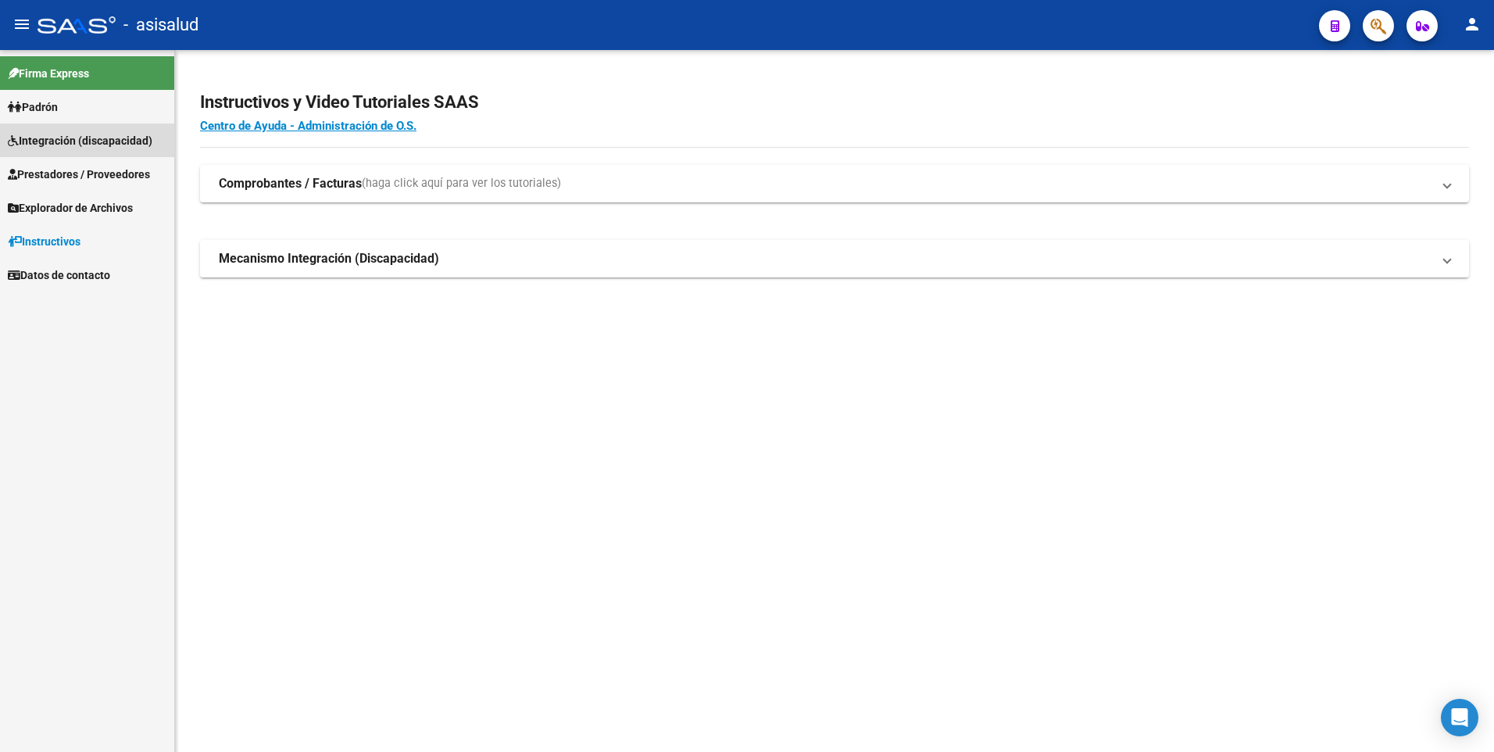
click at [52, 134] on span "Integración (discapacidad)" at bounding box center [80, 140] width 145 height 17
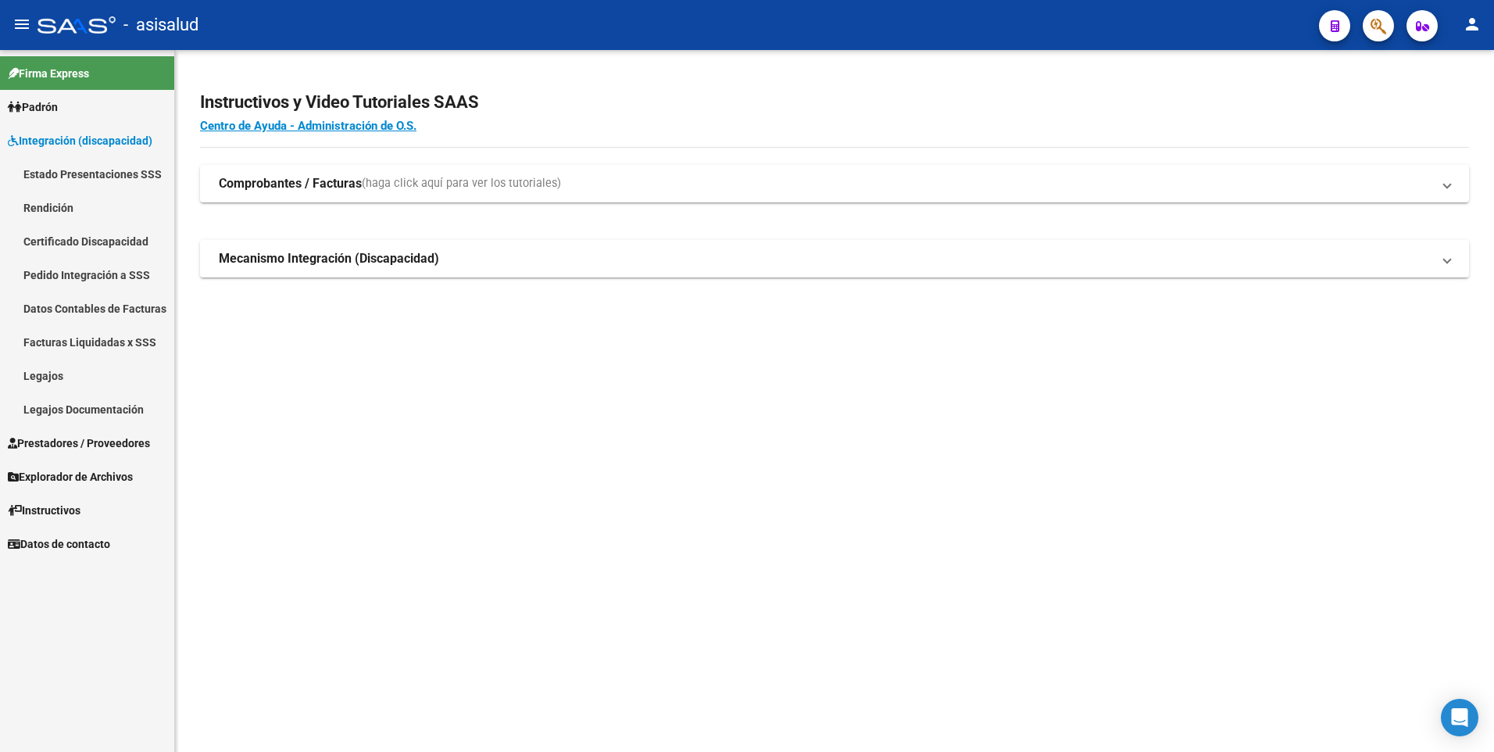
click at [38, 378] on link "Legajos" at bounding box center [87, 376] width 174 height 34
